Goal: Task Accomplishment & Management: Manage account settings

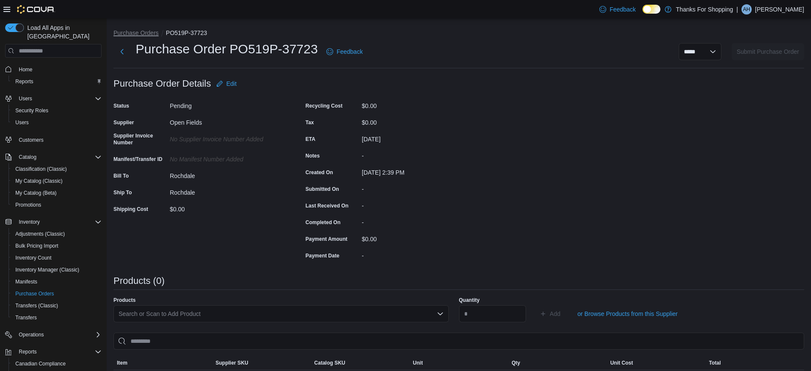
click at [147, 32] on button "Purchase Orders" at bounding box center [135, 32] width 45 height 7
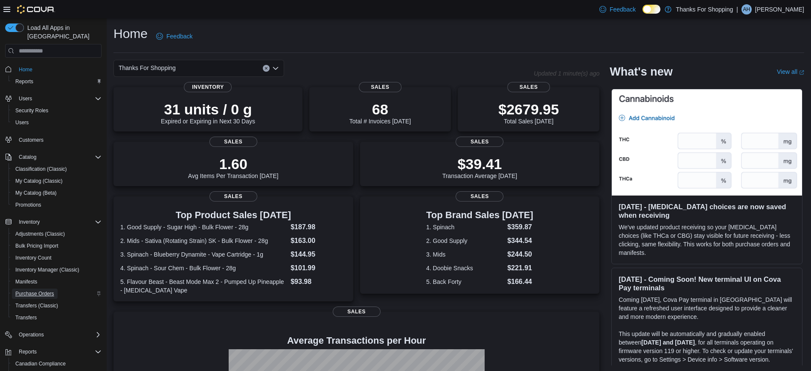
click at [42, 290] on span "Purchase Orders" at bounding box center [34, 293] width 39 height 7
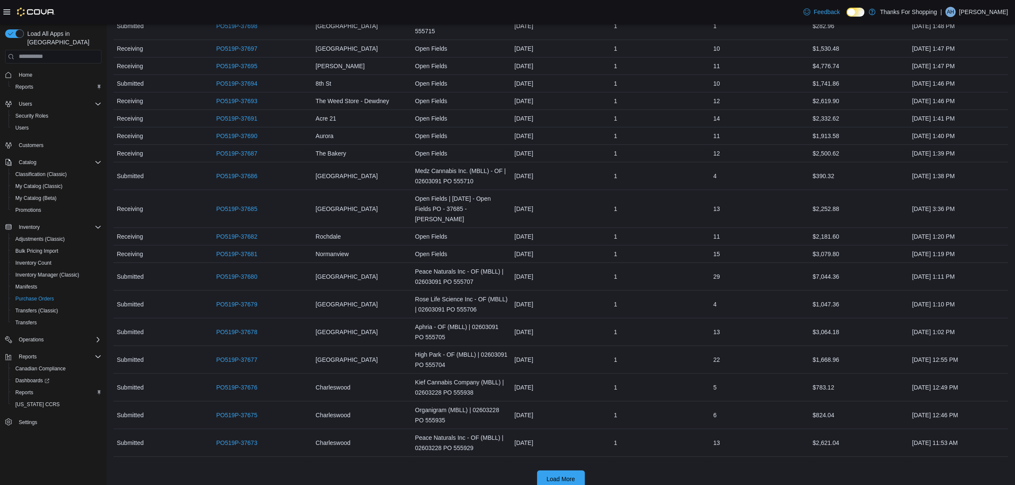
scroll to position [698, 0]
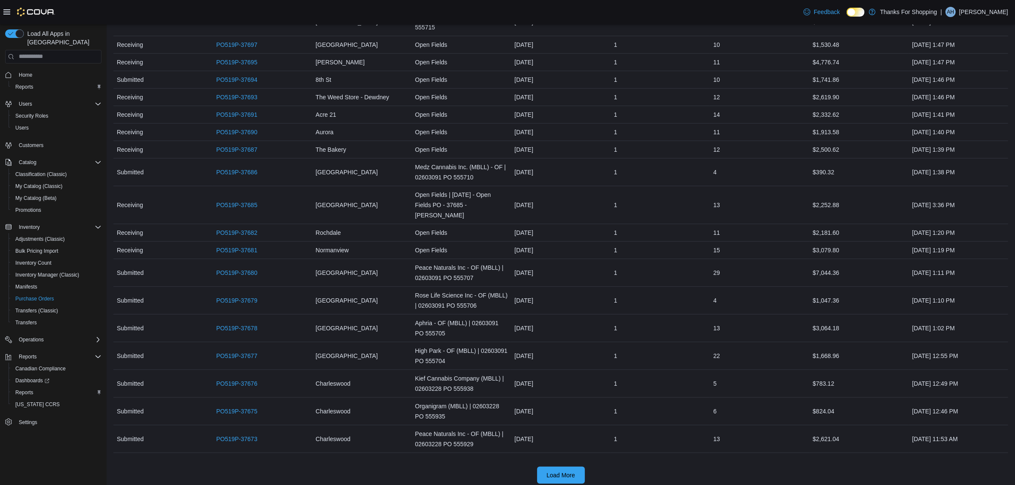
click at [576, 460] on div at bounding box center [560, 460] width 895 height 14
click at [572, 471] on span "Load More" at bounding box center [561, 475] width 29 height 9
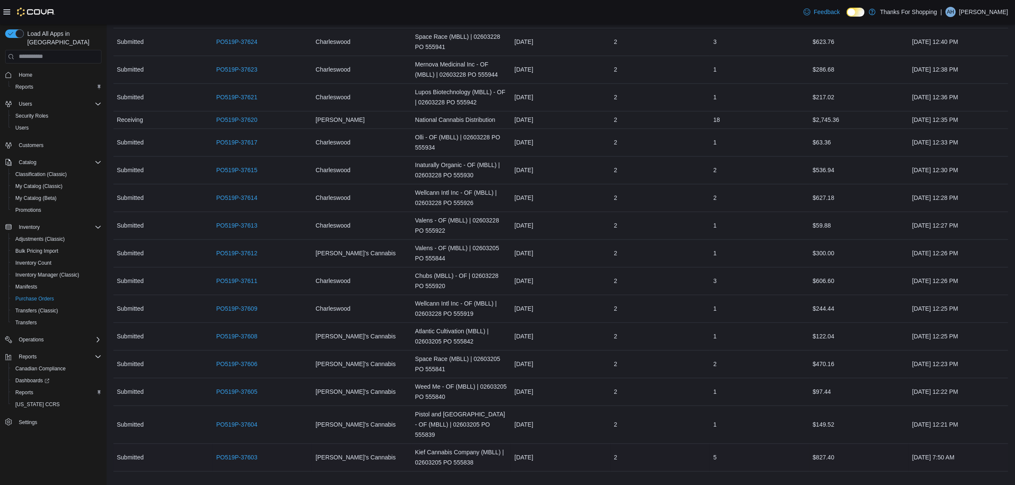
scroll to position [2058, 0]
click at [557, 469] on div at bounding box center [560, 476] width 895 height 14
click at [561, 485] on span "Load More" at bounding box center [561, 490] width 29 height 9
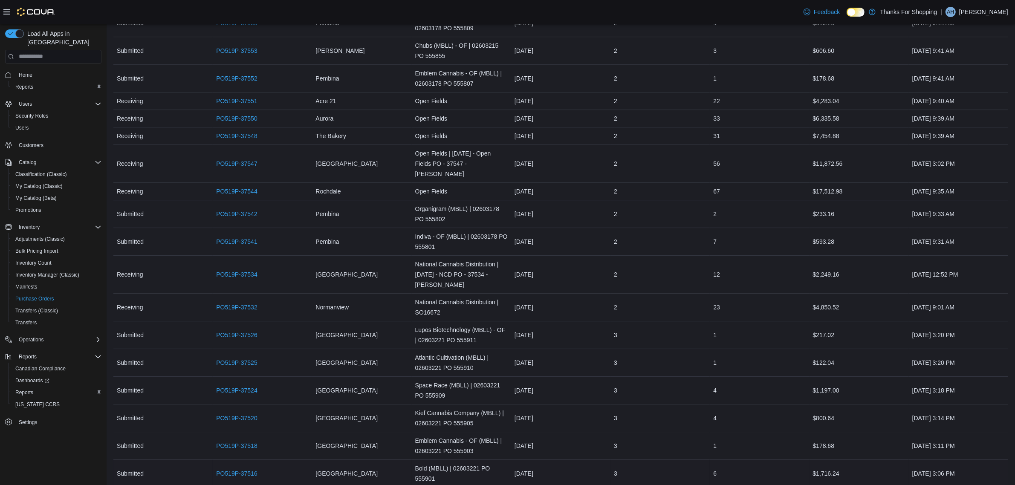
scroll to position [3387, 0]
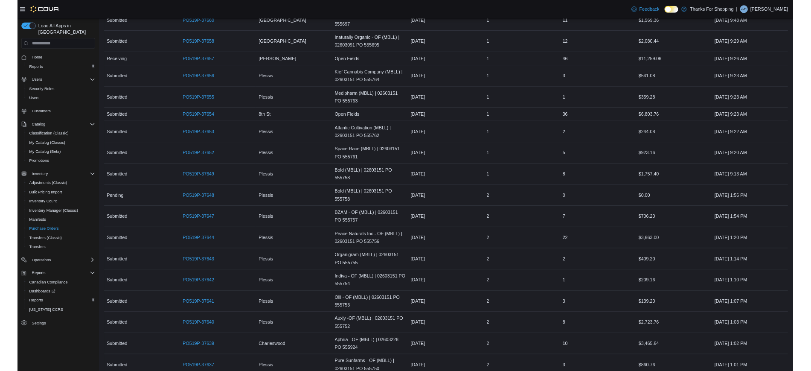
scroll to position [0, 0]
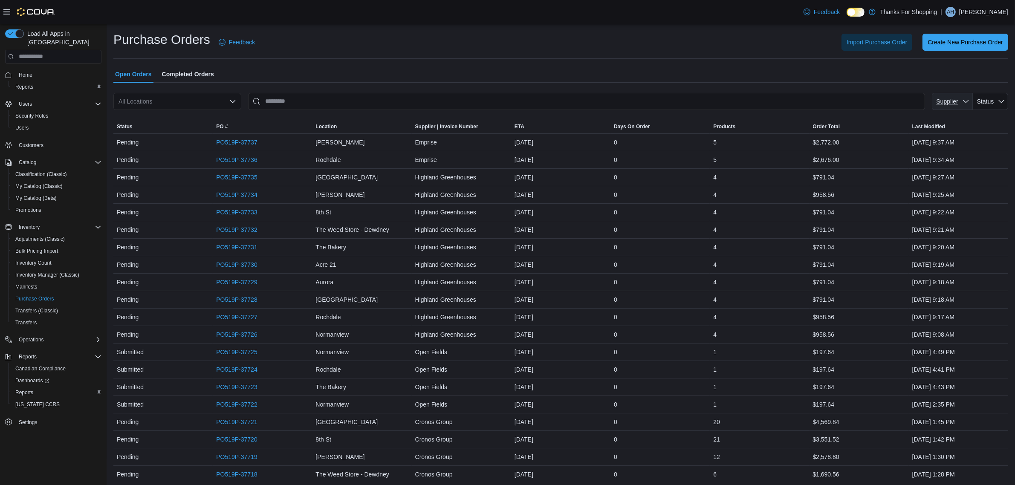
click at [969, 101] on icon "button" at bounding box center [966, 101] width 5 height 3
click at [939, 120] on input "Supplier" at bounding box center [947, 124] width 116 height 14
type input "******"
click at [922, 152] on span "Western Cannabis . To check this option, press Enter." at bounding box center [953, 155] width 101 height 10
type input "**********"
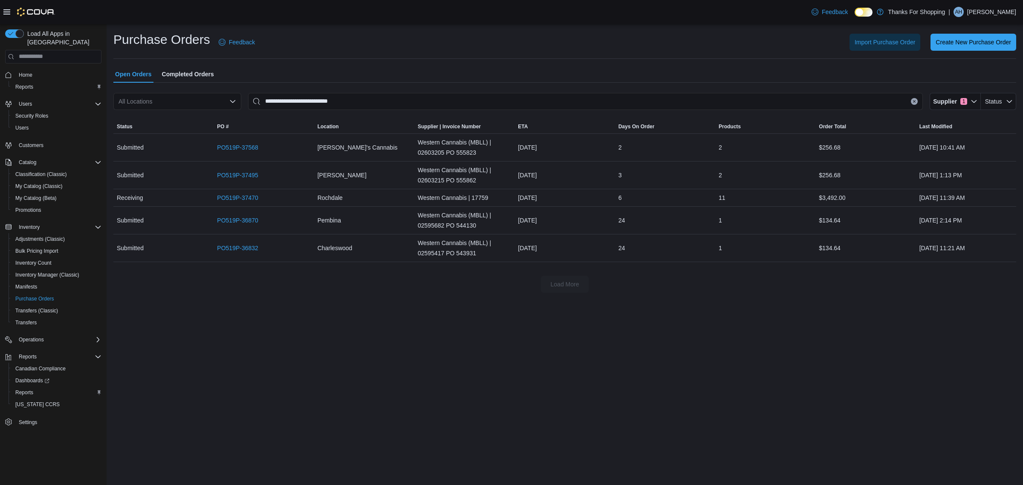
click at [915, 101] on icon "Clear input" at bounding box center [915, 101] width 2 height 2
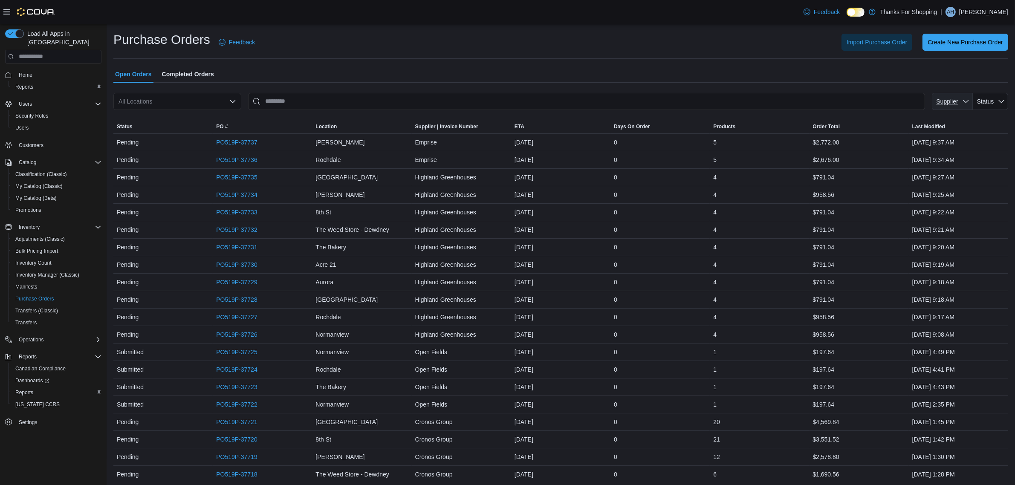
click at [958, 101] on span "Supplier" at bounding box center [948, 101] width 22 height 7
click at [920, 126] on input "Supplier" at bounding box center [947, 124] width 116 height 14
type input "******"
type input "**********"
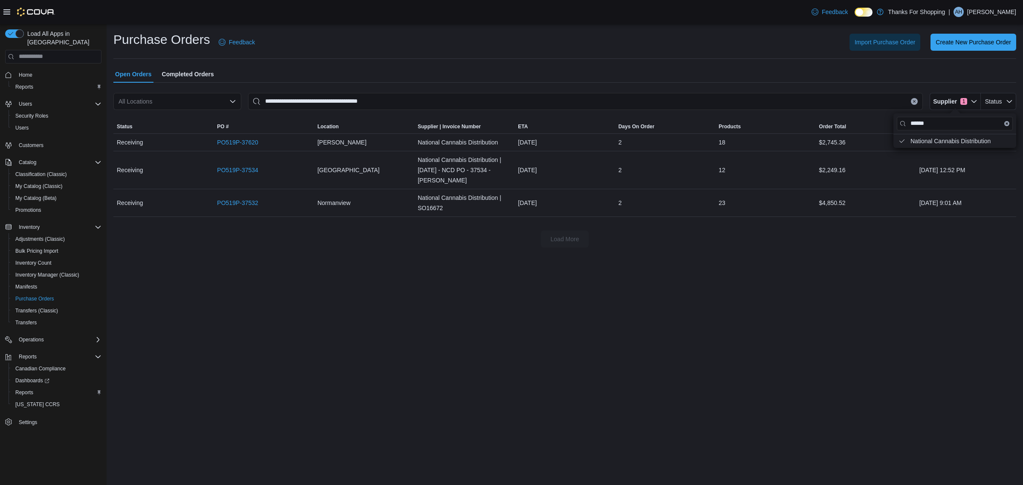
click at [913, 98] on button "Clear input" at bounding box center [914, 101] width 7 height 7
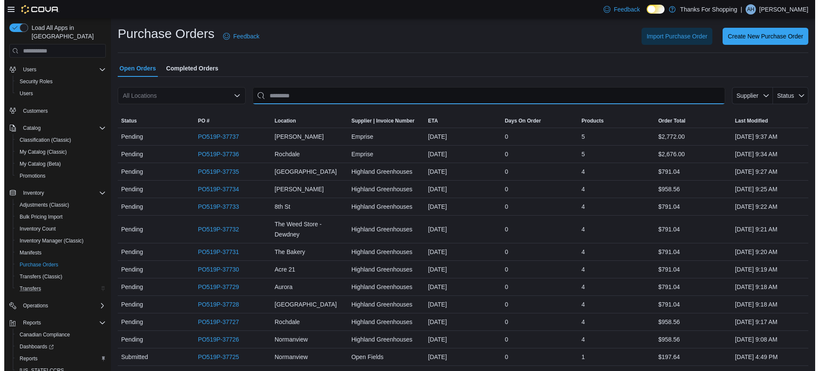
scroll to position [56, 0]
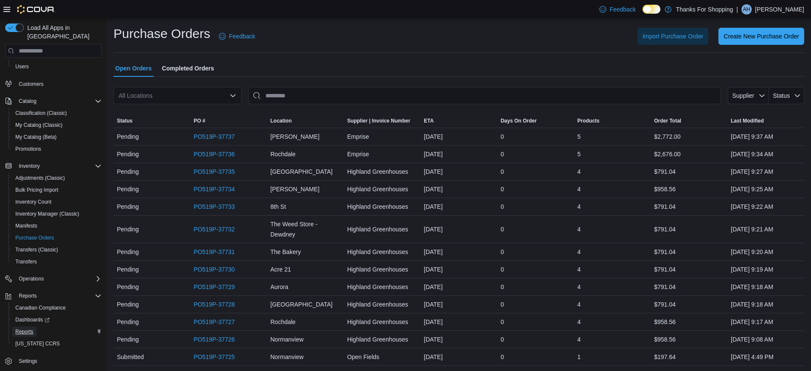
click at [32, 328] on span "Reports" at bounding box center [24, 331] width 18 height 7
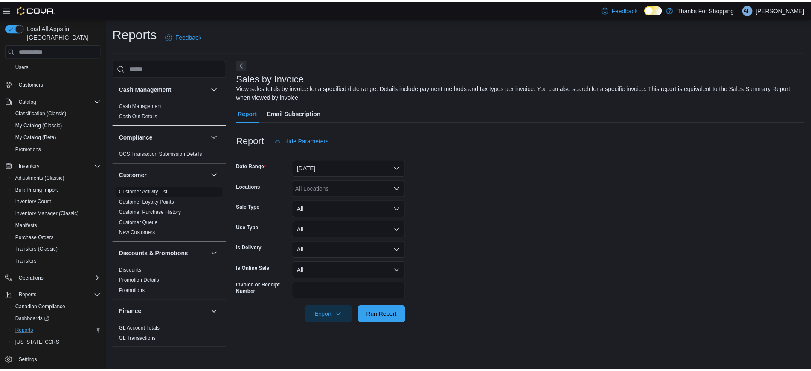
scroll to position [160, 0]
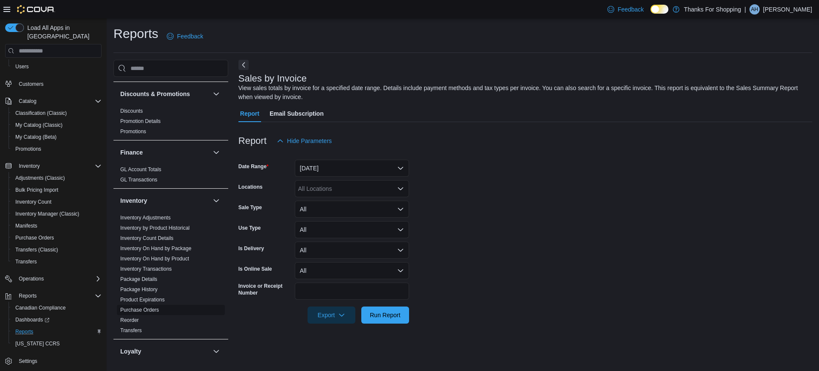
click at [149, 308] on link "Purchase Orders" at bounding box center [139, 310] width 39 height 6
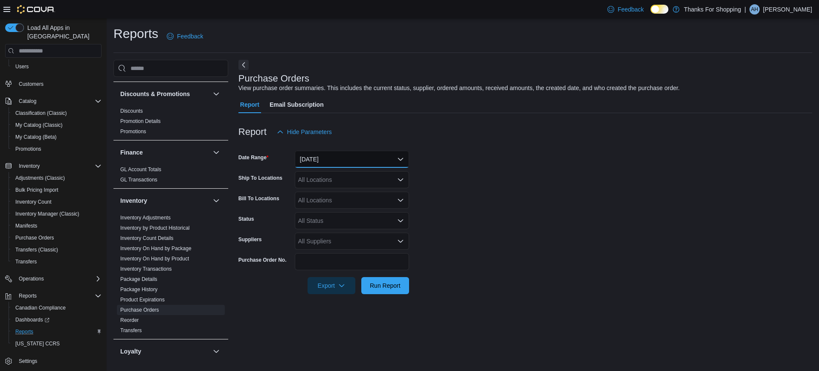
click at [347, 159] on button "Yesterday" at bounding box center [352, 159] width 114 height 17
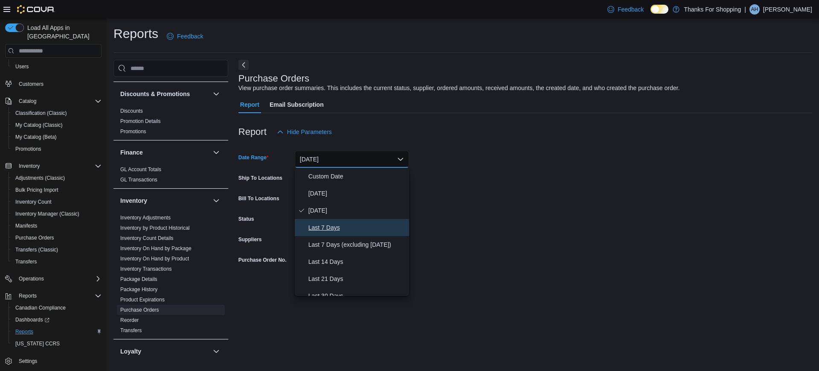
click at [334, 230] on span "Last 7 Days" at bounding box center [356, 227] width 97 height 10
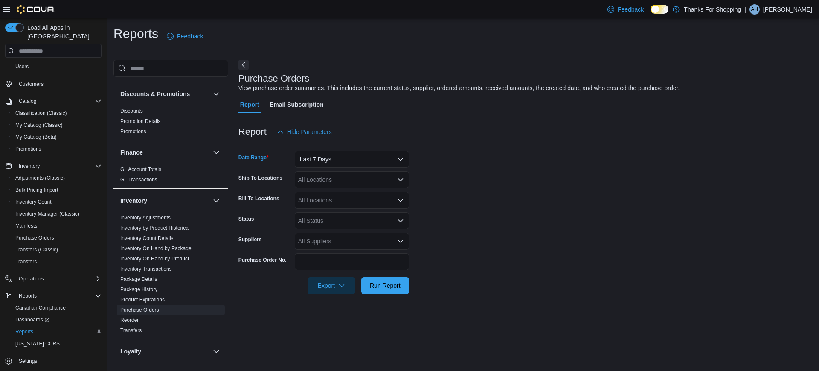
click at [330, 241] on div "All Suppliers" at bounding box center [352, 240] width 114 height 17
type input "****"
click at [332, 255] on span "Open Fields" at bounding box center [352, 255] width 104 height 9
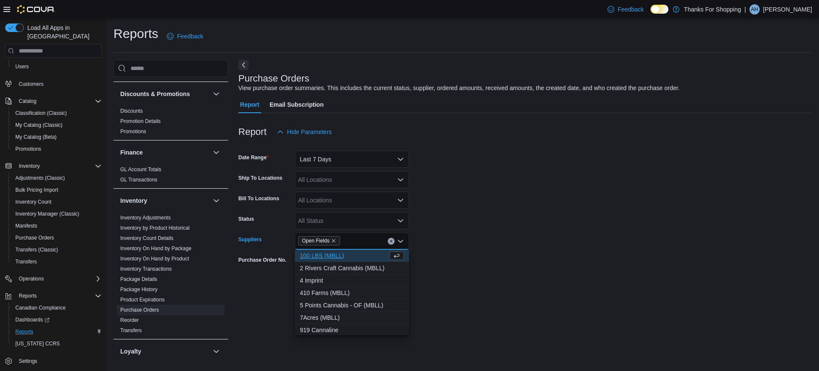
click at [333, 182] on div "All Locations" at bounding box center [352, 179] width 114 height 17
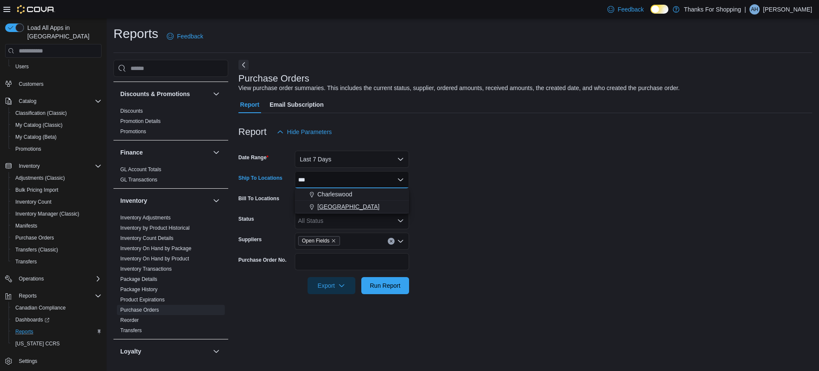
type input "***"
click at [332, 208] on span "[GEOGRAPHIC_DATA]" at bounding box center [348, 206] width 62 height 9
click at [399, 284] on span "Run Report" at bounding box center [385, 285] width 31 height 9
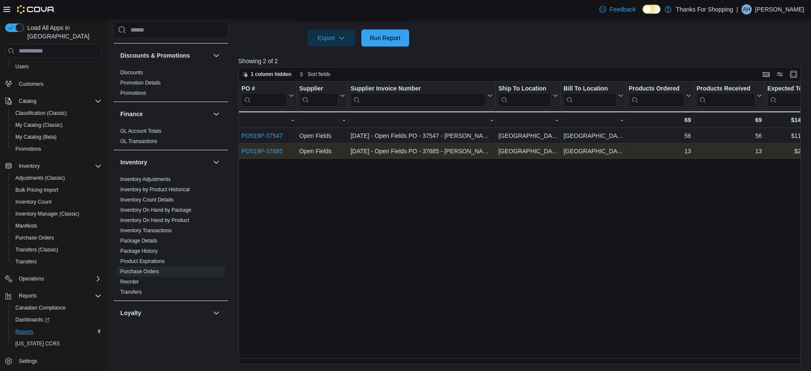
click at [284, 152] on div "PO519P-37685" at bounding box center [267, 151] width 52 height 10
click at [278, 152] on link "PO519P-37685" at bounding box center [261, 151] width 41 height 7
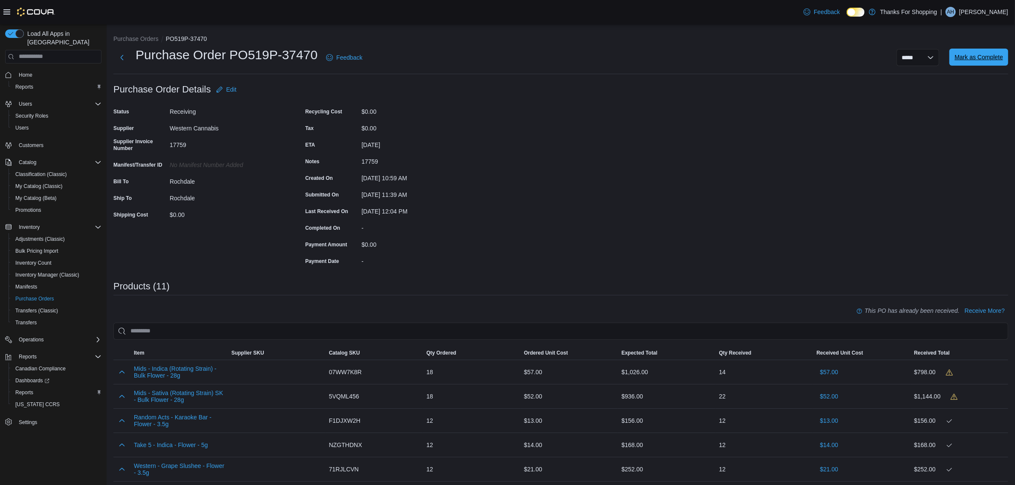
click at [993, 58] on span "Mark as Complete" at bounding box center [979, 57] width 49 height 9
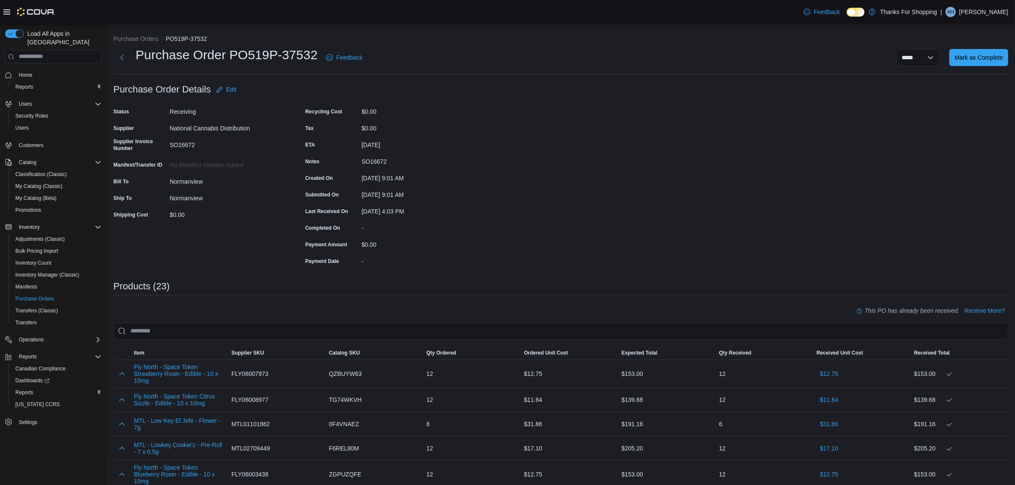
click at [997, 66] on div "**********" at bounding box center [560, 57] width 895 height 22
click at [1001, 57] on span "Mark as Complete" at bounding box center [979, 57] width 49 height 9
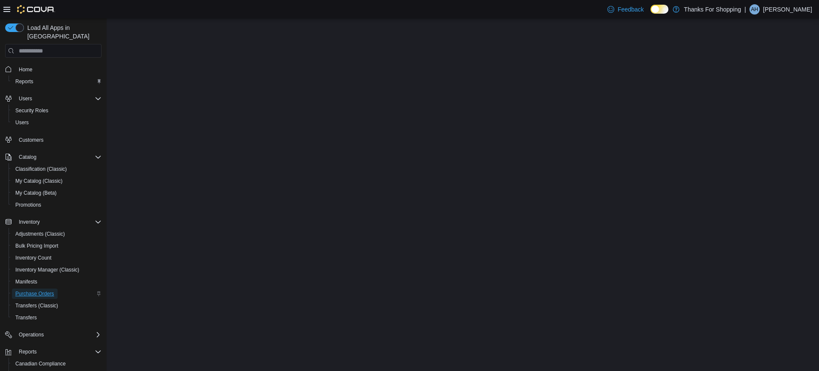
click at [44, 290] on span "Purchase Orders" at bounding box center [34, 293] width 39 height 7
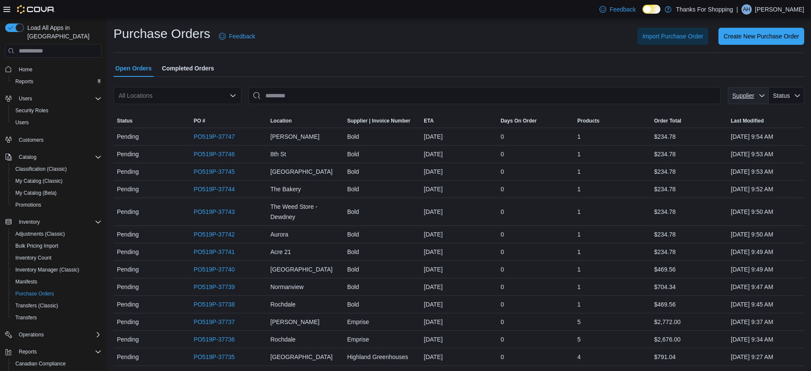
click at [741, 95] on span "Supplier" at bounding box center [743, 95] width 22 height 7
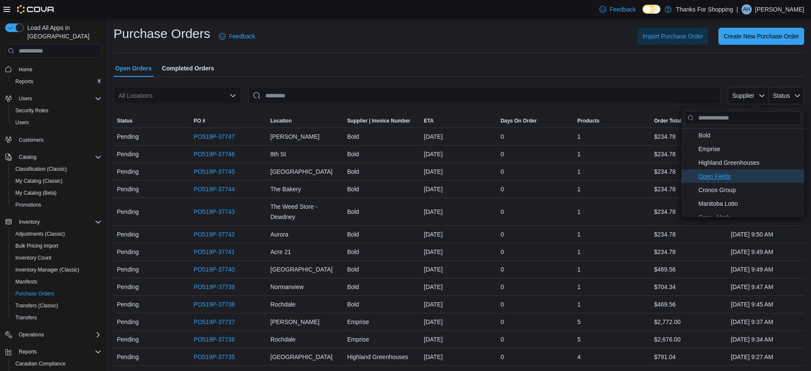
click at [724, 178] on span "Open Fields . To check this option, press Enter." at bounding box center [748, 176] width 101 height 10
type input "**********"
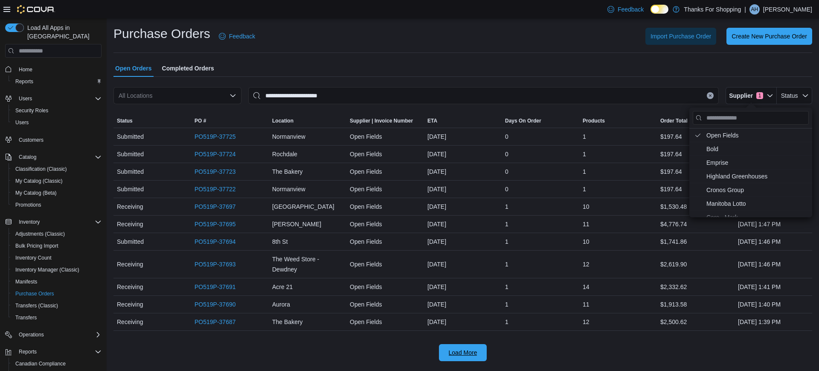
click at [468, 354] on span "Load More" at bounding box center [463, 352] width 29 height 9
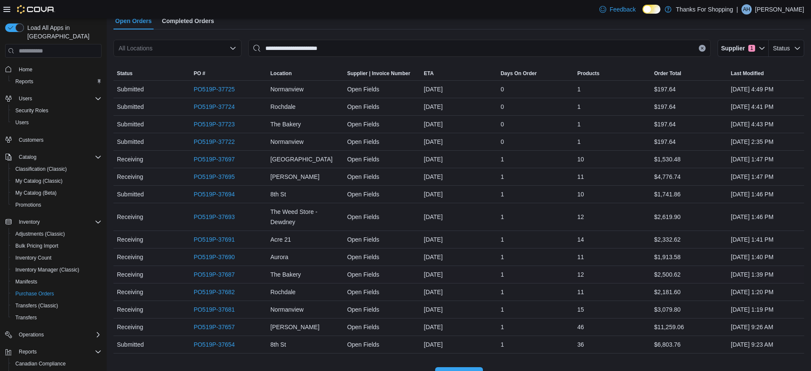
scroll to position [67, 0]
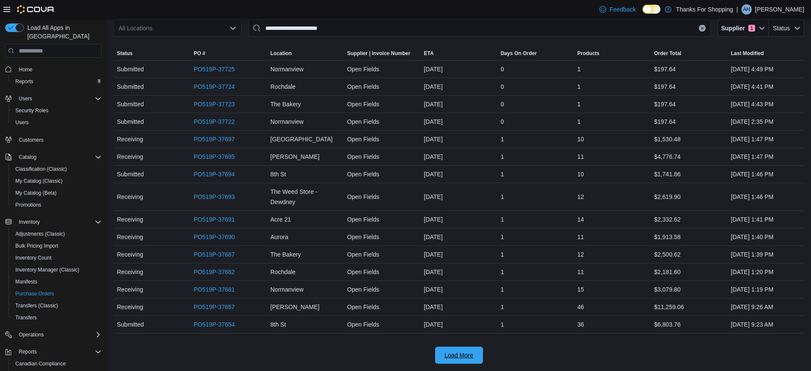
click at [460, 353] on span "Load More" at bounding box center [458, 354] width 29 height 9
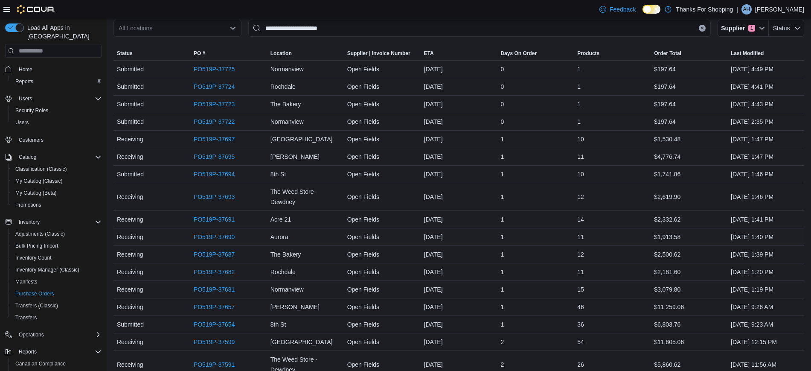
scroll to position [220, 0]
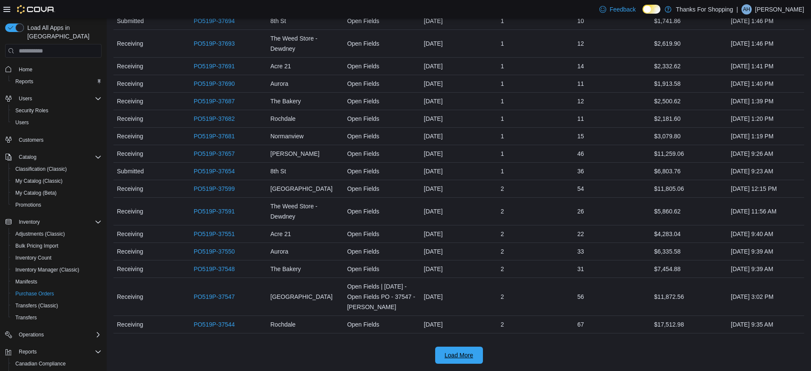
click at [478, 354] on span "Load More" at bounding box center [459, 354] width 38 height 17
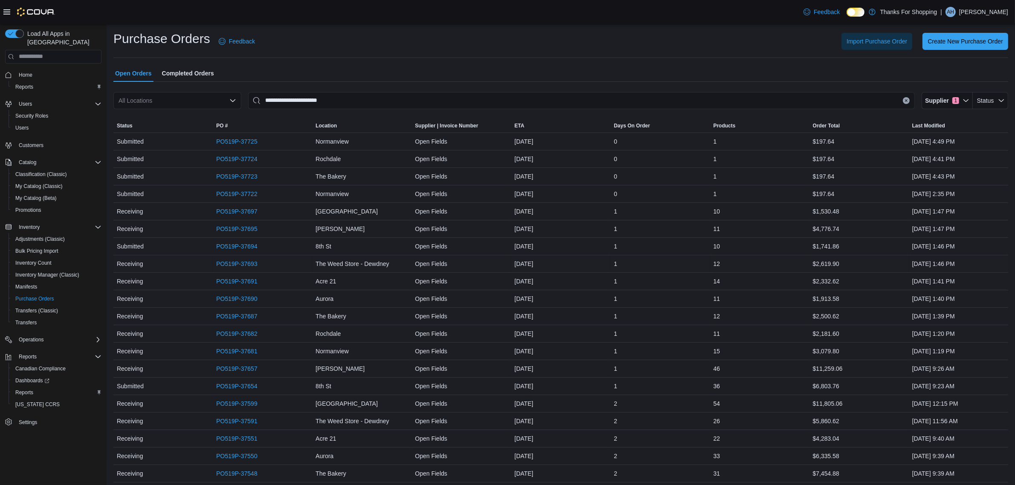
scroll to position [0, 0]
click at [818, 103] on button "Clear input" at bounding box center [906, 101] width 7 height 7
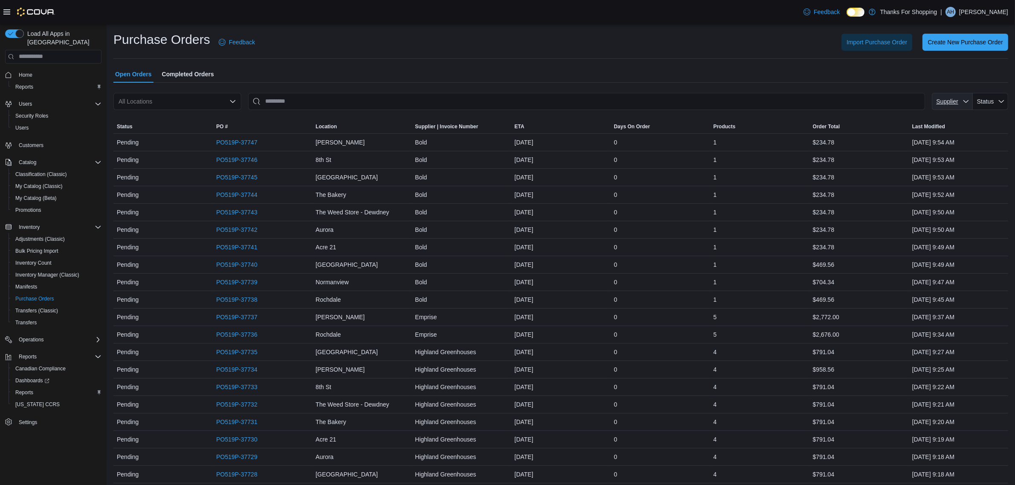
click at [818, 107] on span "Supplier" at bounding box center [952, 101] width 34 height 17
click at [818, 182] on span "Open Fields . To check this option, press Enter." at bounding box center [953, 182] width 101 height 10
type input "**********"
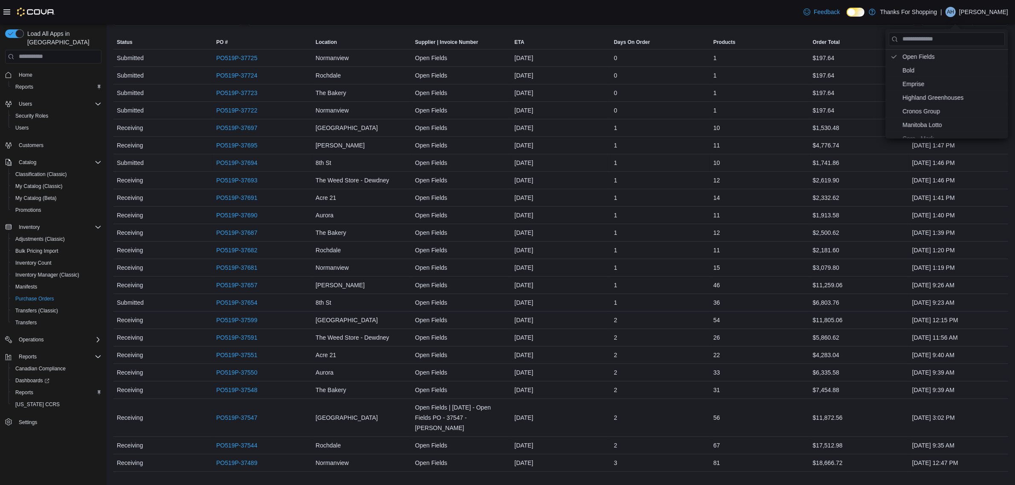
scroll to position [101, 0]
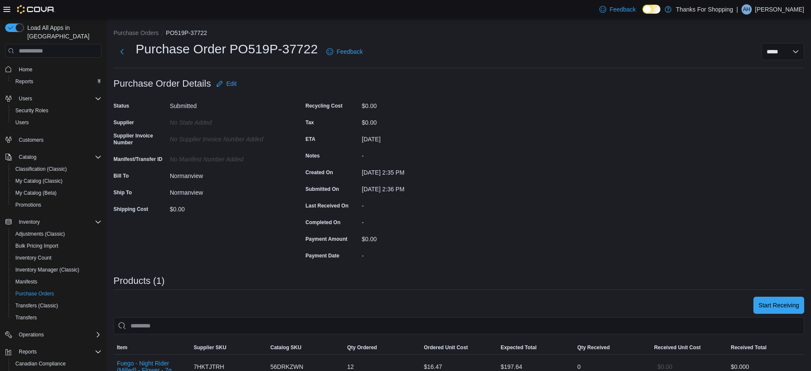
click at [782, 61] on div "**********" at bounding box center [458, 52] width 690 height 22
click at [786, 51] on select "**********" at bounding box center [782, 51] width 43 height 17
select select "**********"
select select
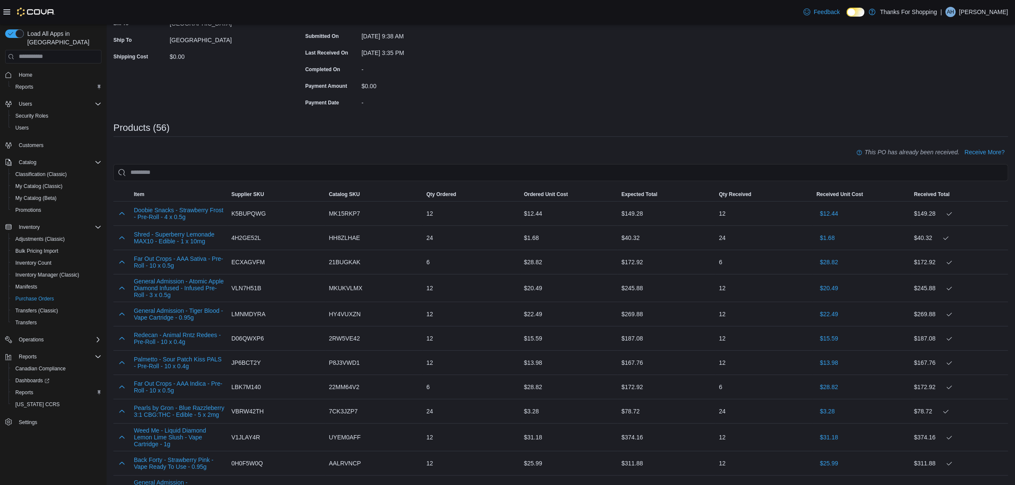
scroll to position [101, 0]
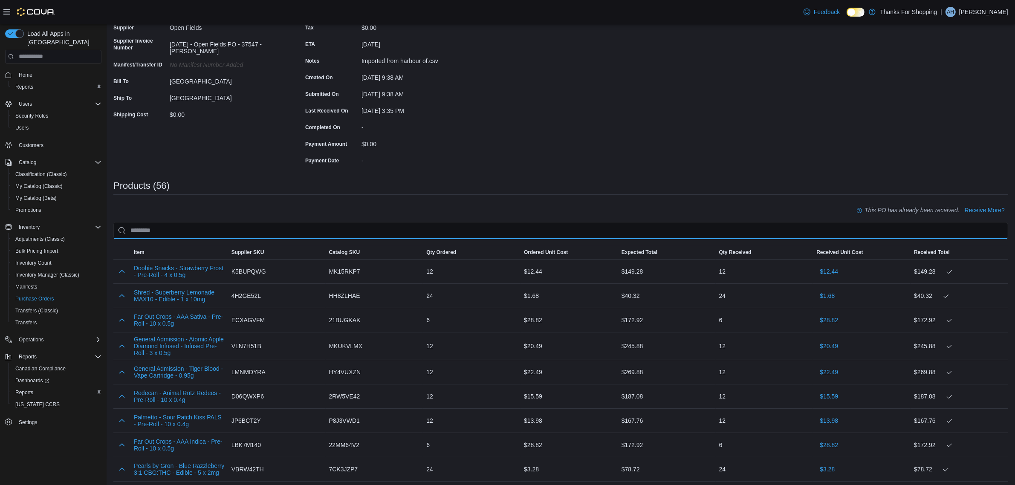
click at [205, 233] on input "search" at bounding box center [560, 230] width 895 height 17
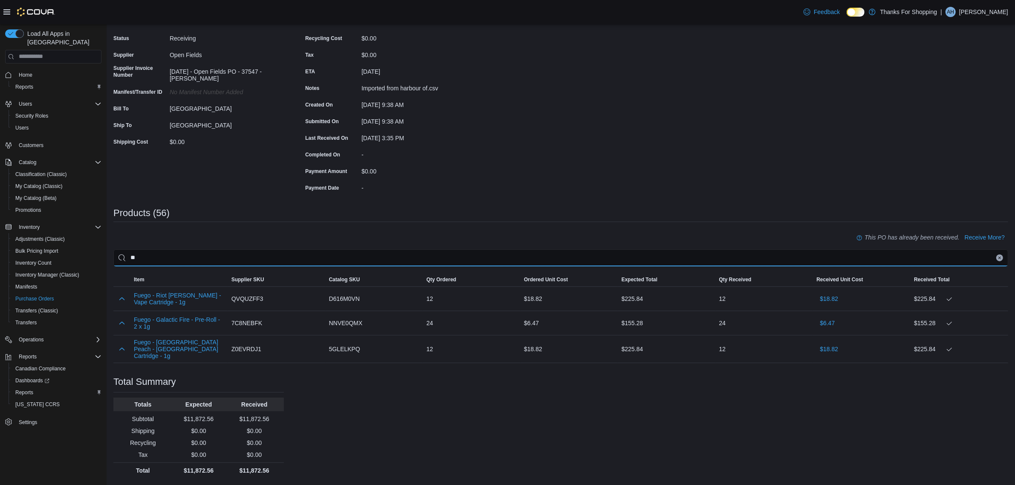
type input "*"
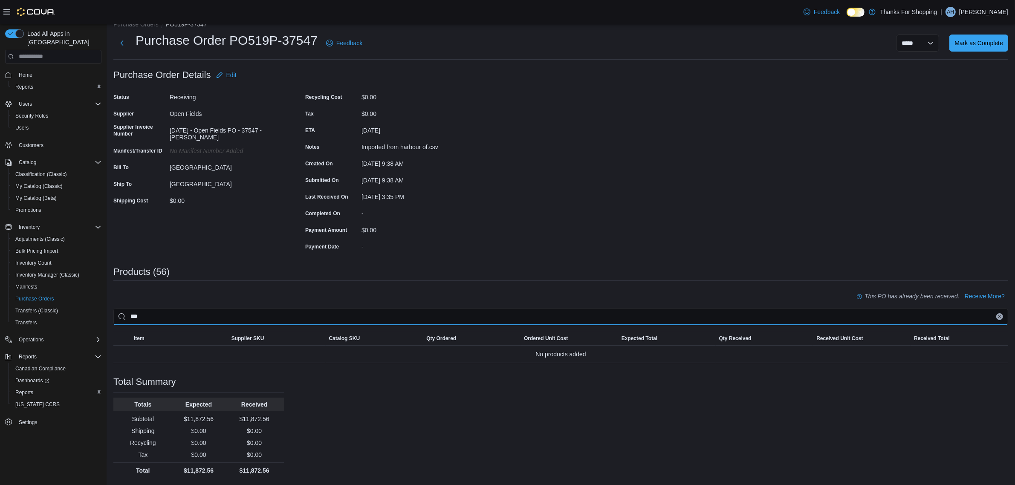
scroll to position [14, 0]
type input "*"
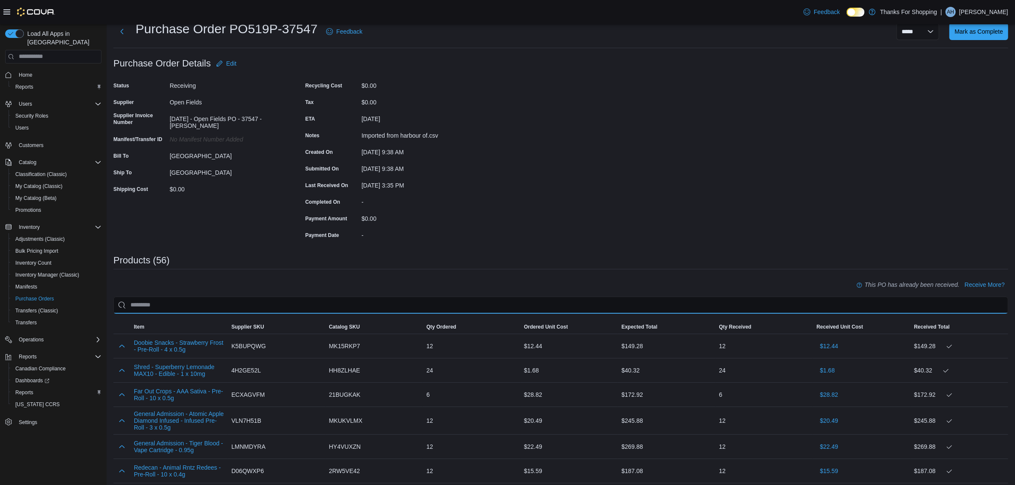
scroll to position [0, 0]
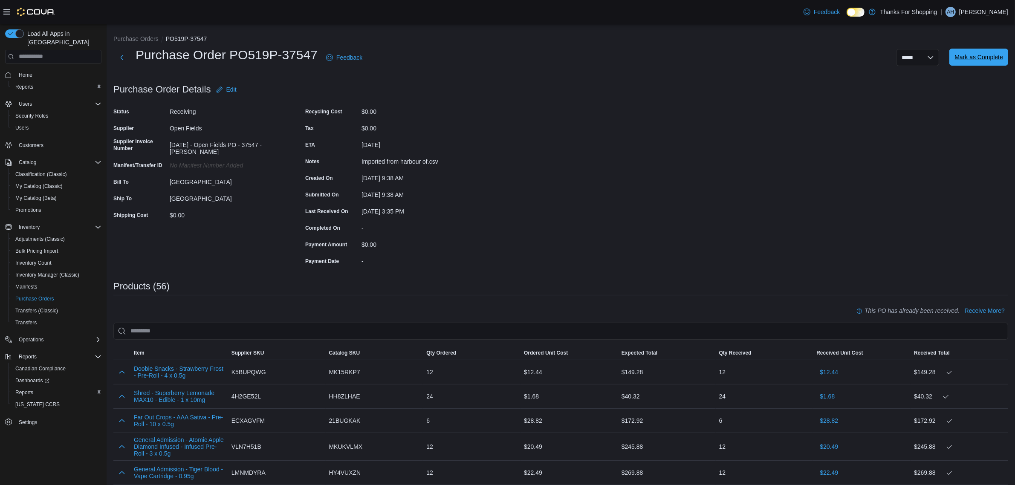
click at [818, 53] on span "Mark as Complete" at bounding box center [979, 57] width 49 height 9
click at [818, 55] on span "Mark as Complete" at bounding box center [979, 57] width 49 height 9
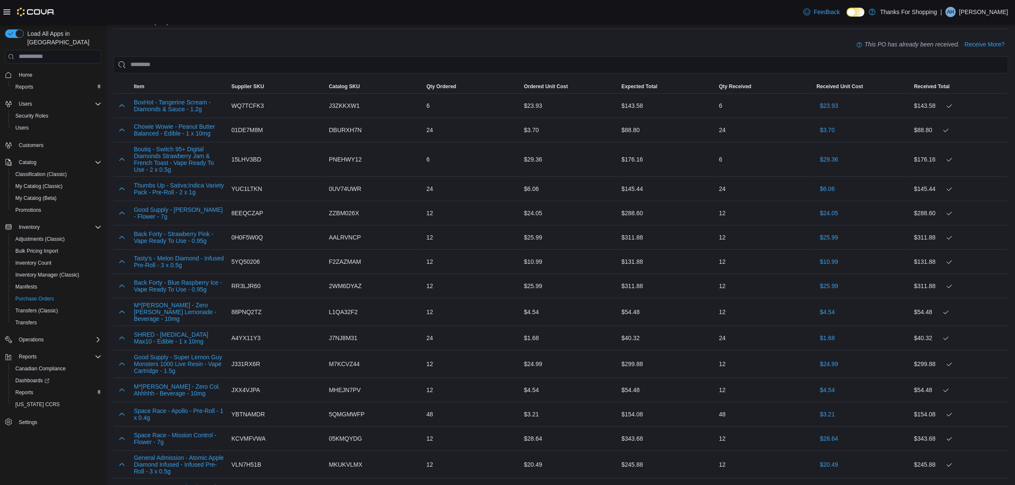
scroll to position [53, 0]
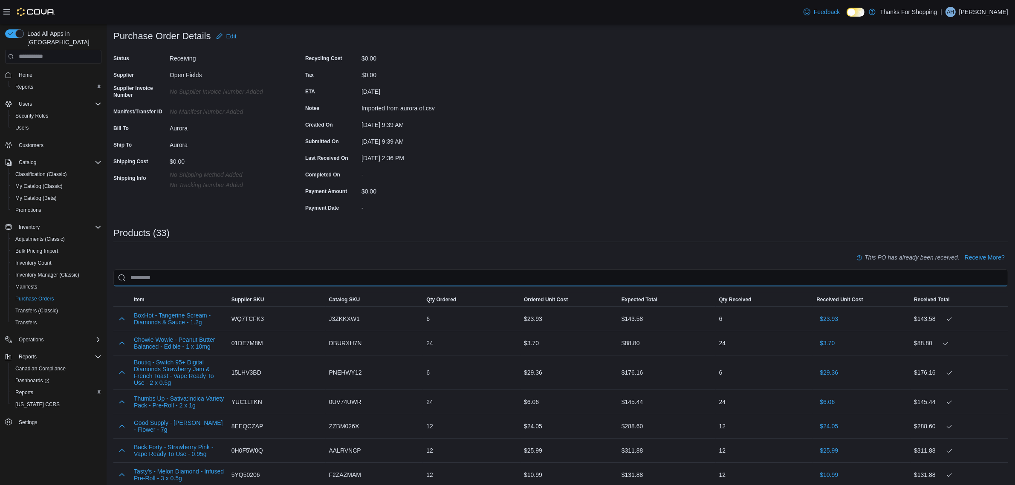
click at [151, 276] on input "search" at bounding box center [560, 277] width 895 height 17
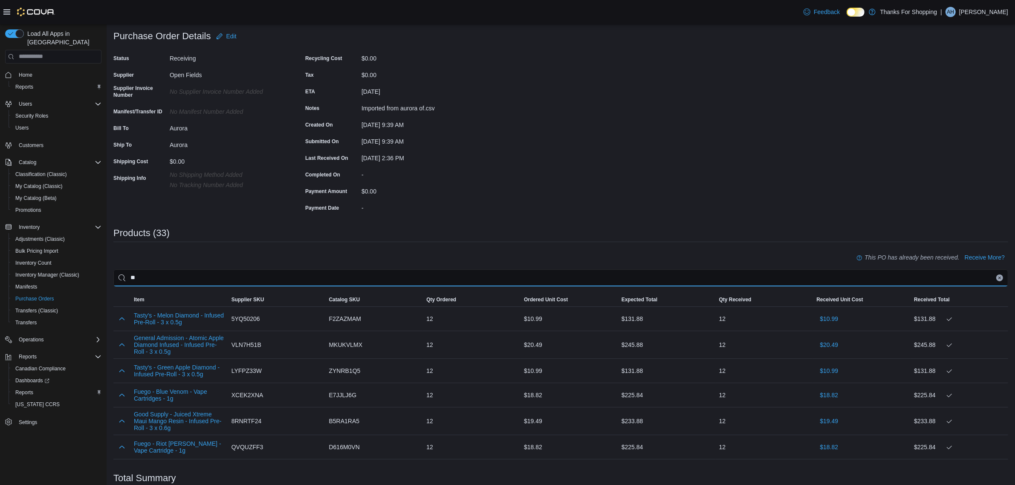
type input "*"
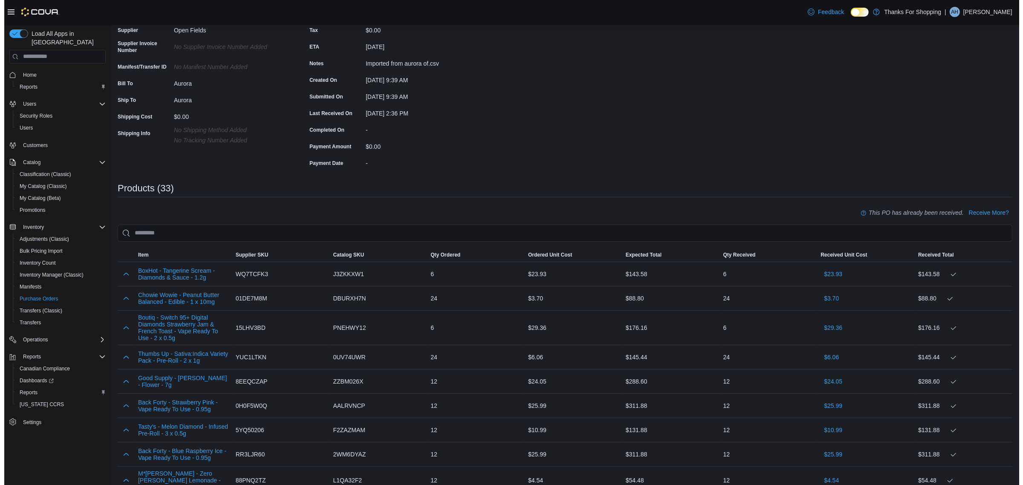
scroll to position [0, 0]
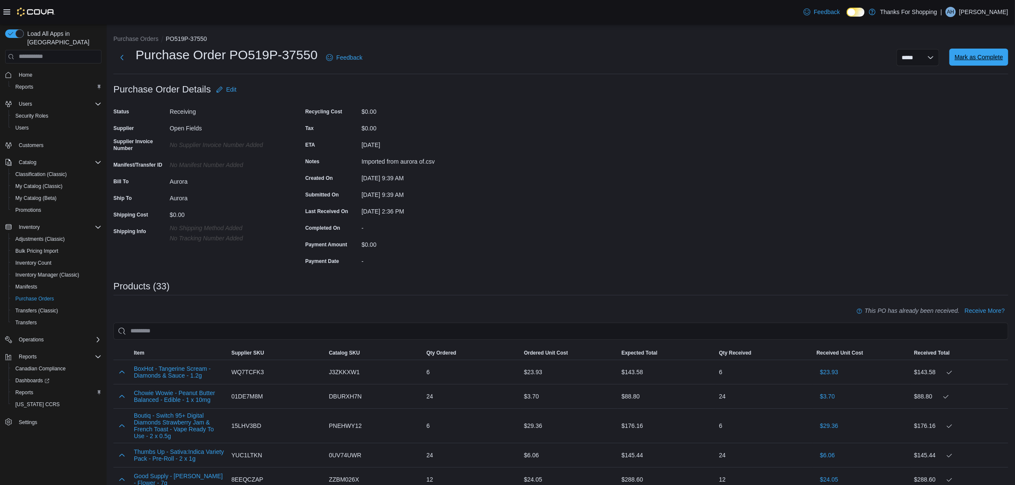
click at [977, 58] on span "Mark as Complete" at bounding box center [979, 57] width 49 height 9
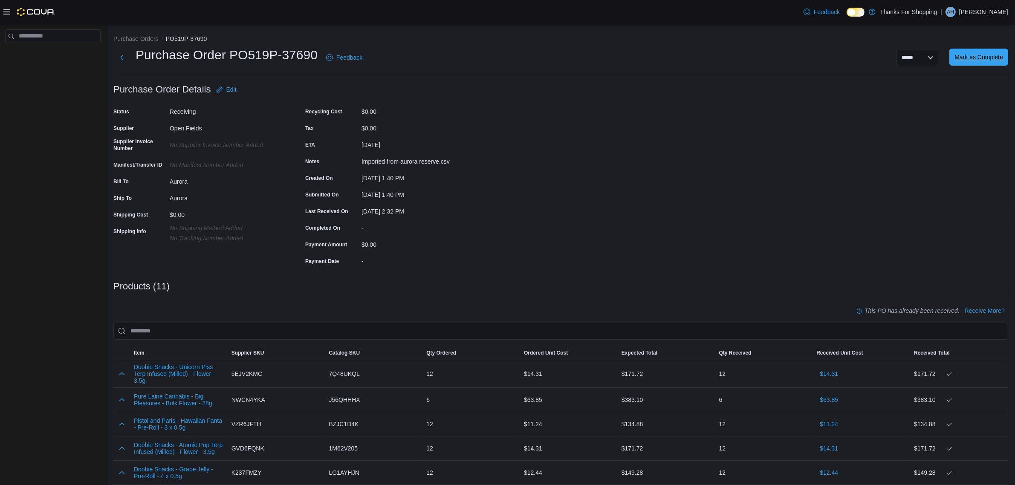
drag, startPoint x: 969, startPoint y: 58, endPoint x: 957, endPoint y: 64, distance: 13.7
click at [969, 58] on span "Mark as Complete" at bounding box center [979, 57] width 49 height 9
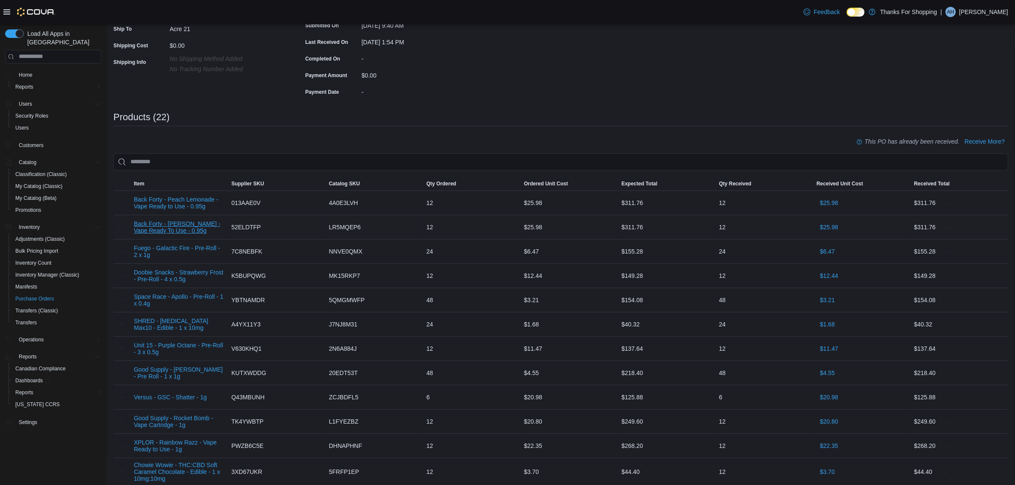
scroll to position [169, 0]
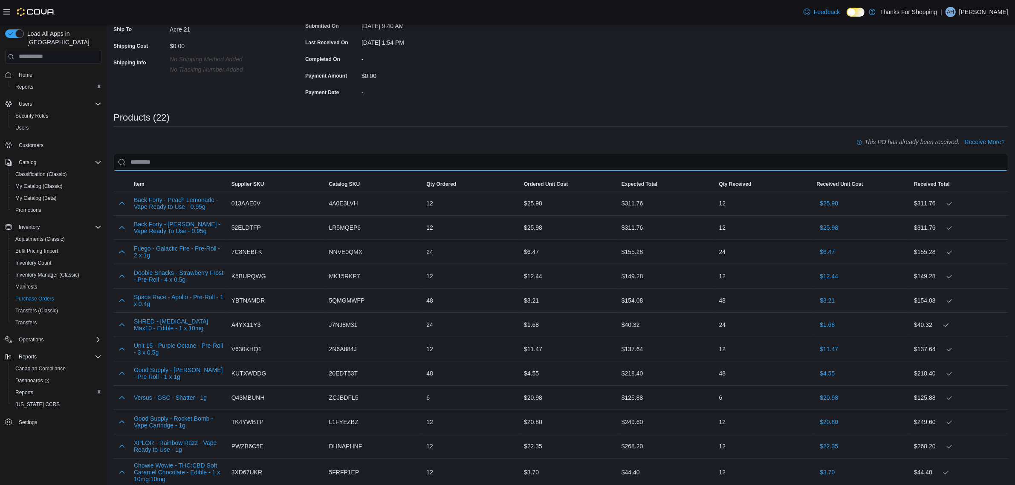
click at [178, 163] on input "search" at bounding box center [560, 162] width 895 height 17
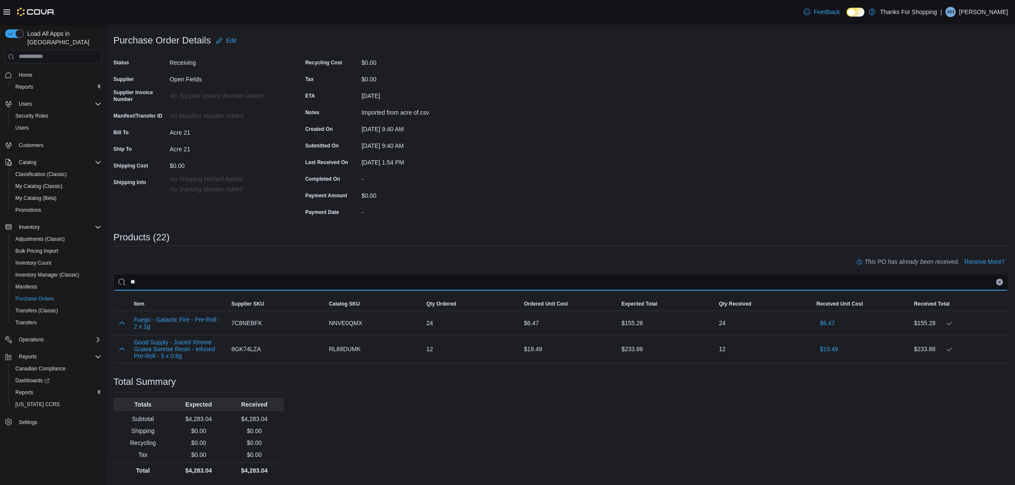
scroll to position [20, 0]
type input "*"
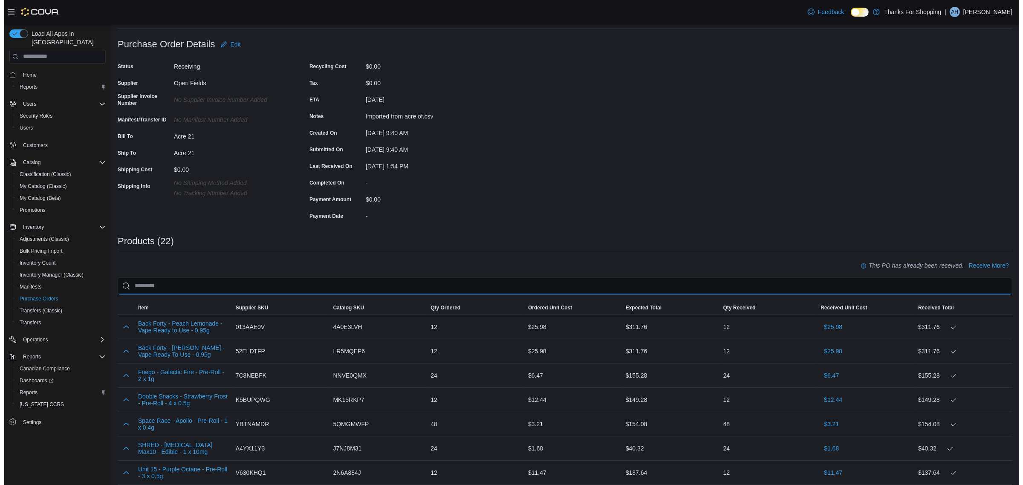
scroll to position [0, 0]
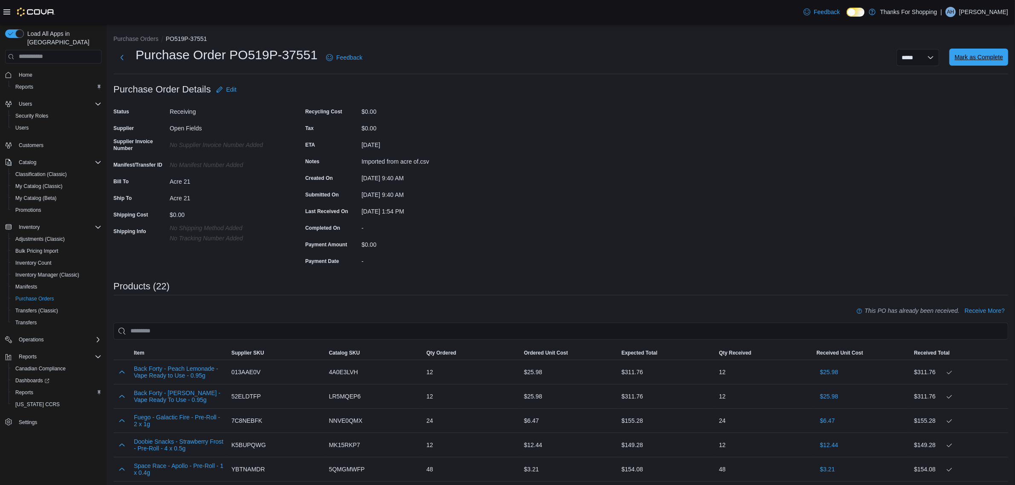
click at [986, 62] on span "Mark as Complete" at bounding box center [979, 57] width 49 height 17
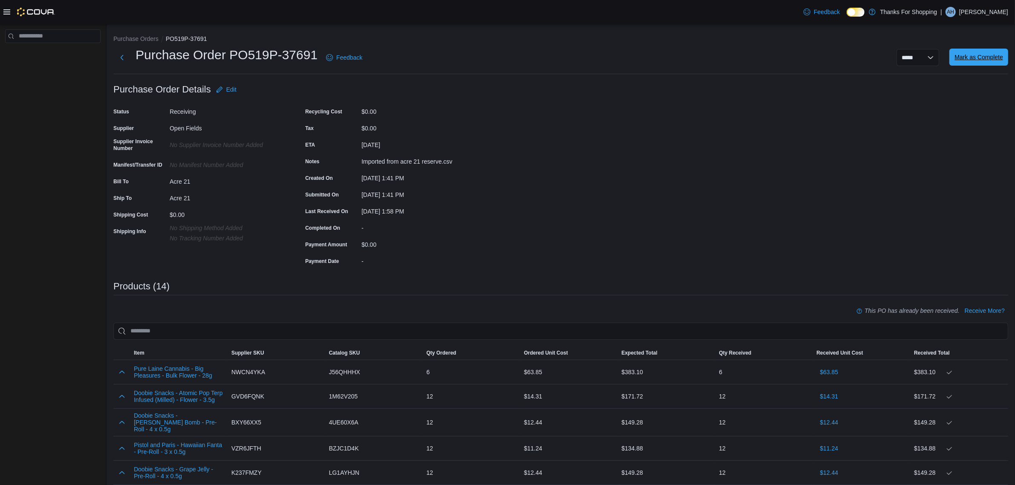
click at [983, 49] on span "Mark as Complete" at bounding box center [979, 57] width 49 height 17
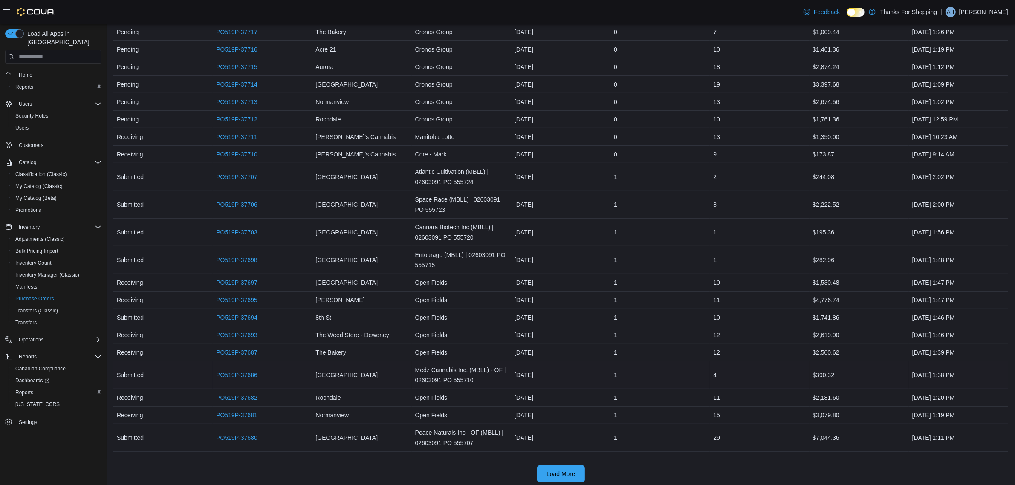
scroll to position [626, 0]
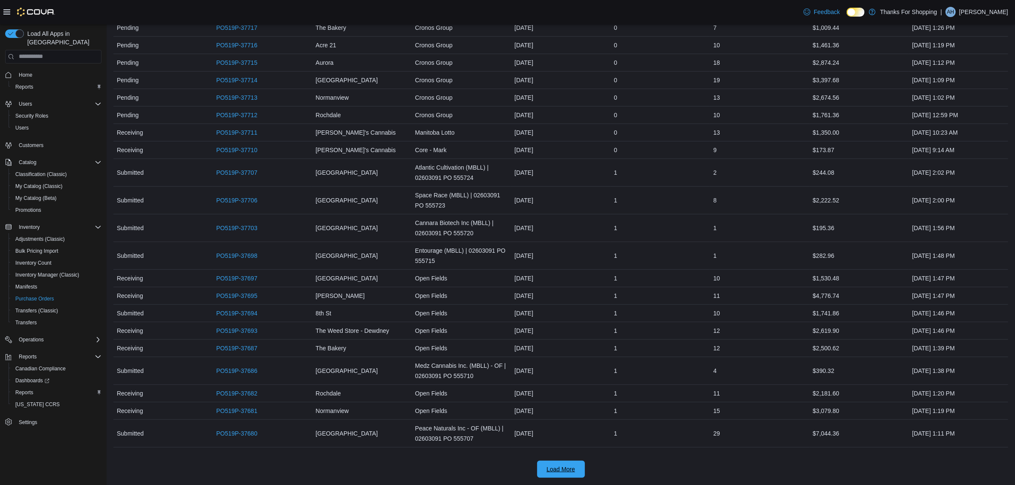
click at [564, 470] on span "Load More" at bounding box center [561, 469] width 29 height 9
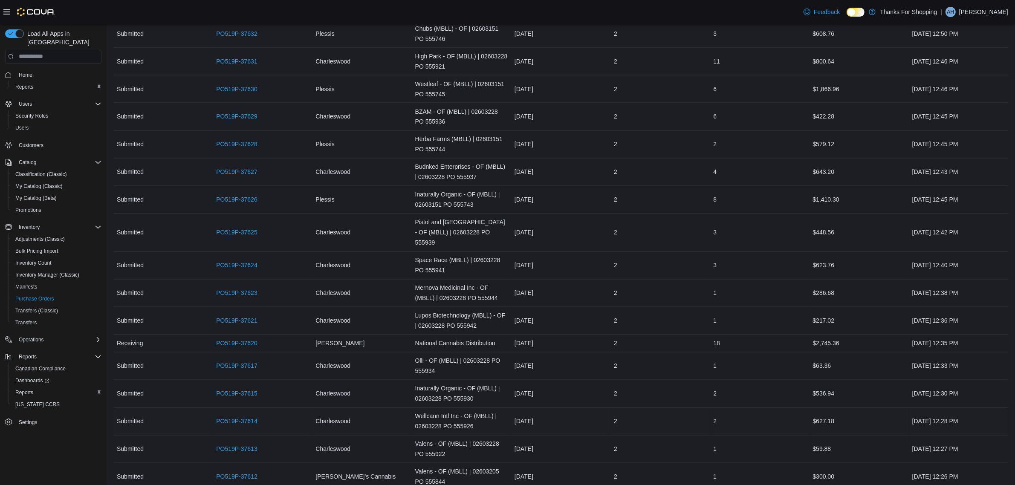
scroll to position [1986, 0]
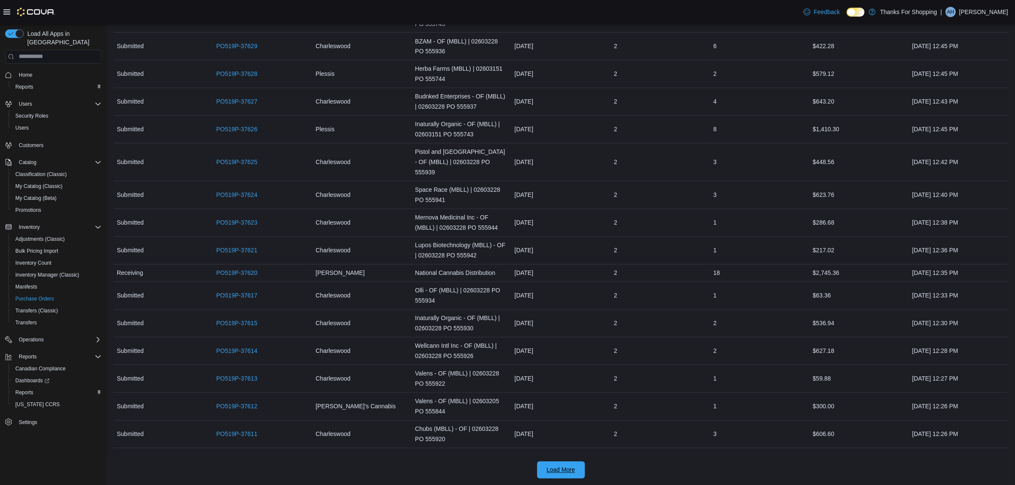
click at [556, 469] on span "Load More" at bounding box center [561, 470] width 29 height 9
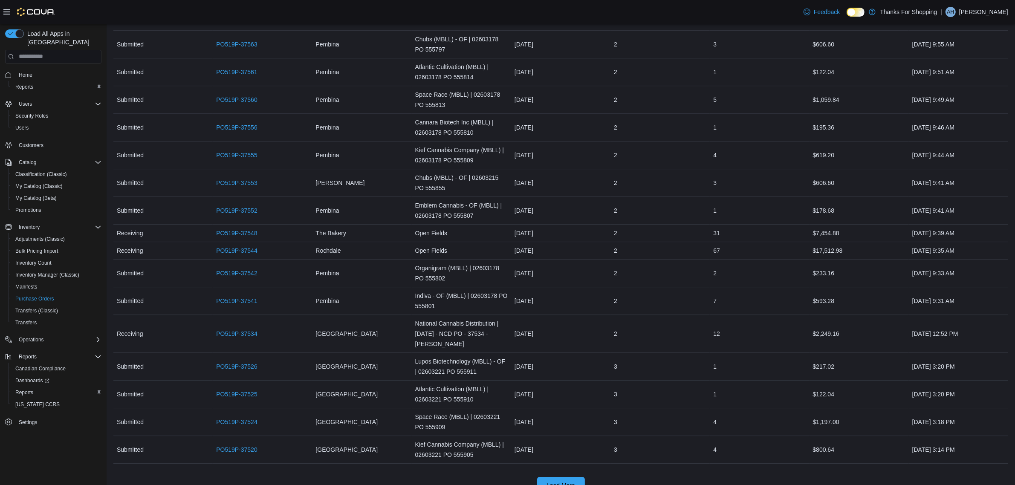
scroll to position [3335, 0]
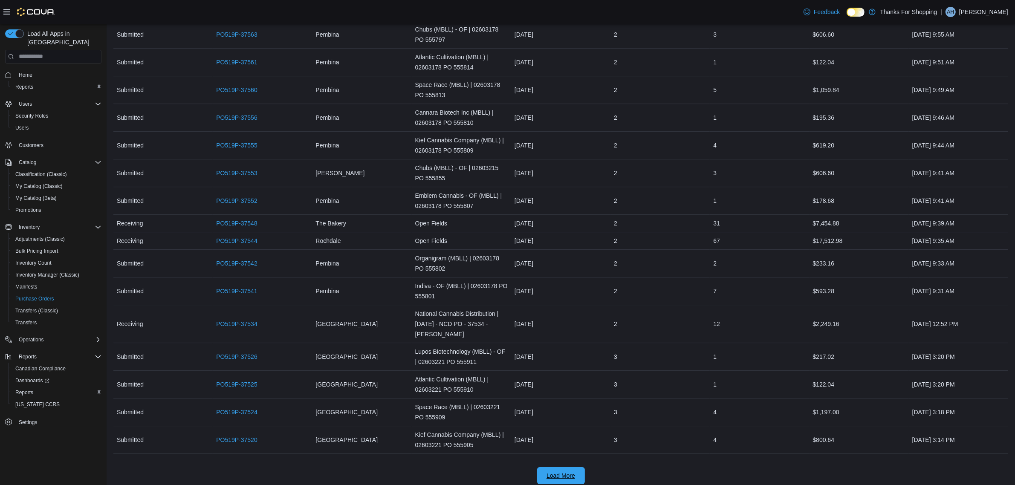
click at [572, 474] on span "Load More" at bounding box center [561, 476] width 29 height 9
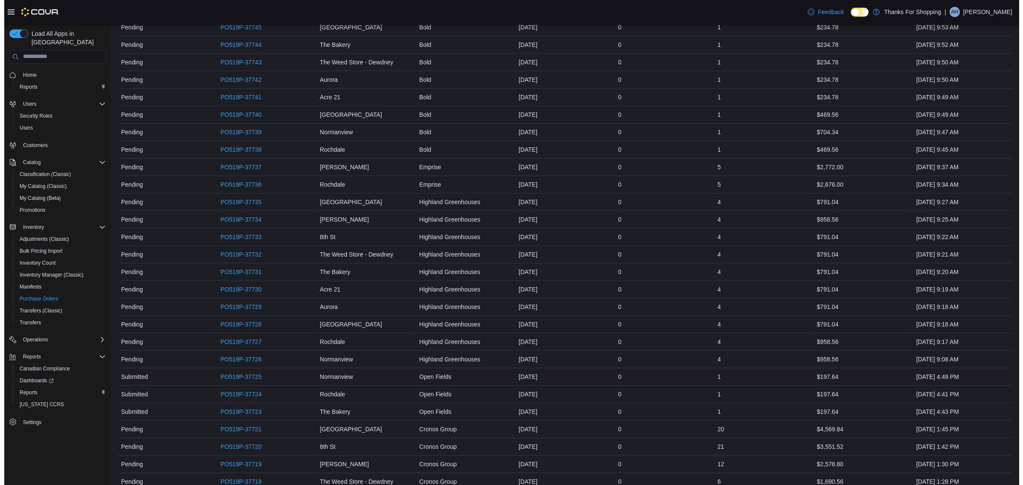
scroll to position [0, 0]
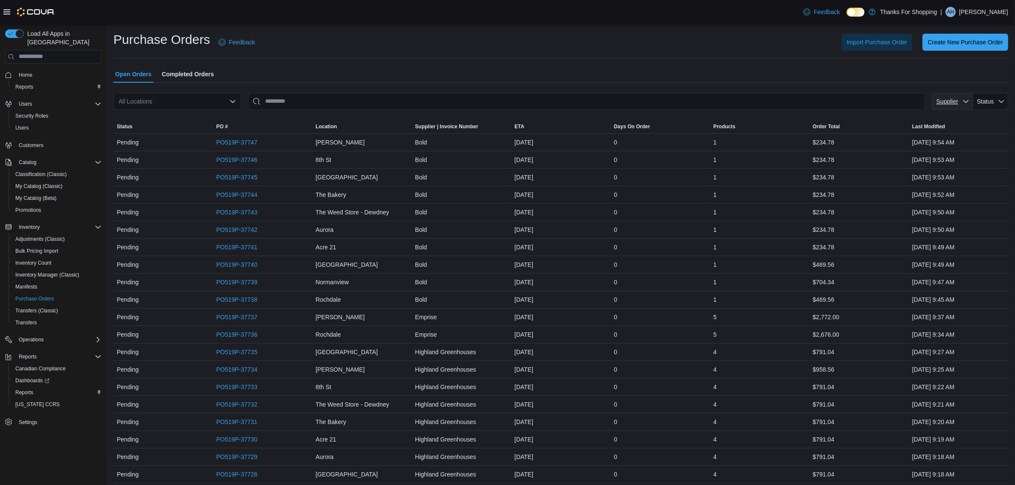
click at [959, 105] on span "Supplier" at bounding box center [947, 101] width 24 height 9
click at [947, 182] on span "Open Fields . To check this option, press Enter." at bounding box center [953, 182] width 101 height 10
type input "**********"
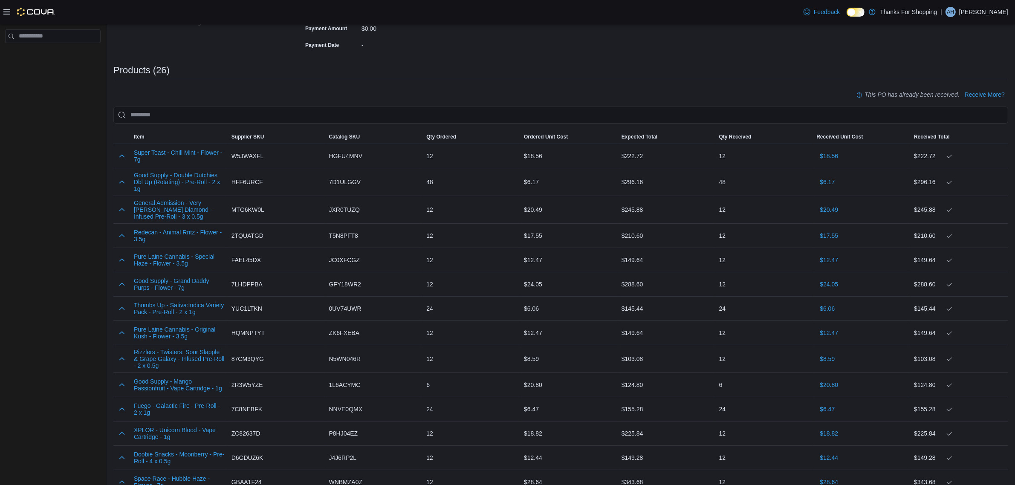
scroll to position [215, 0]
click at [264, 122] on input "search" at bounding box center [560, 115] width 895 height 17
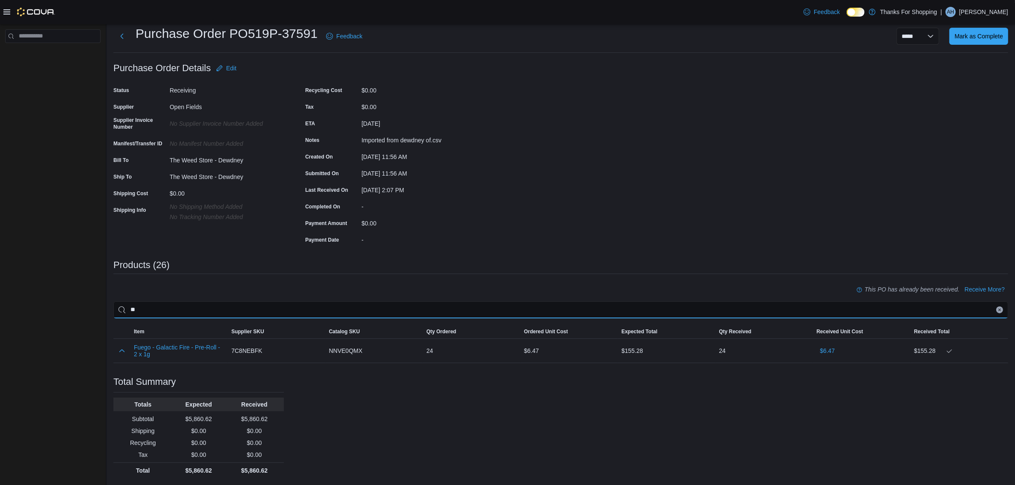
type input "*"
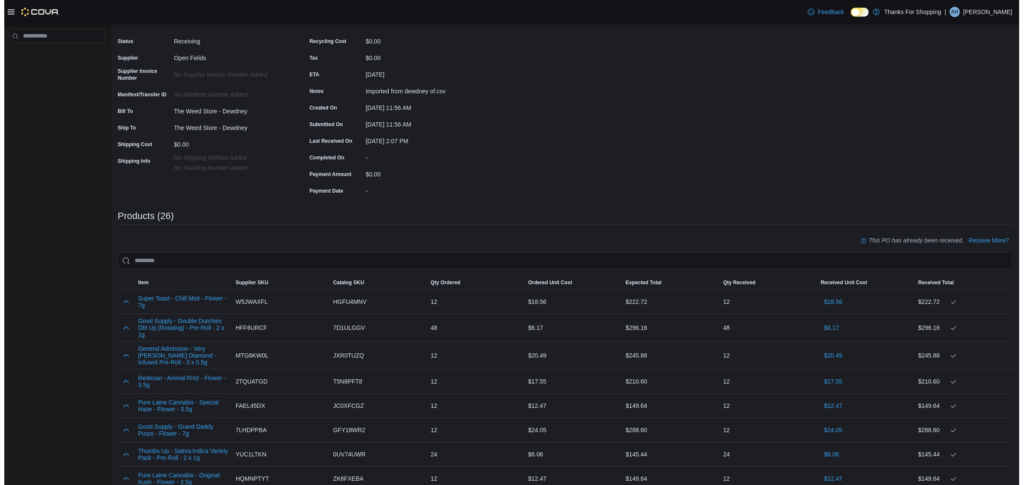
scroll to position [0, 0]
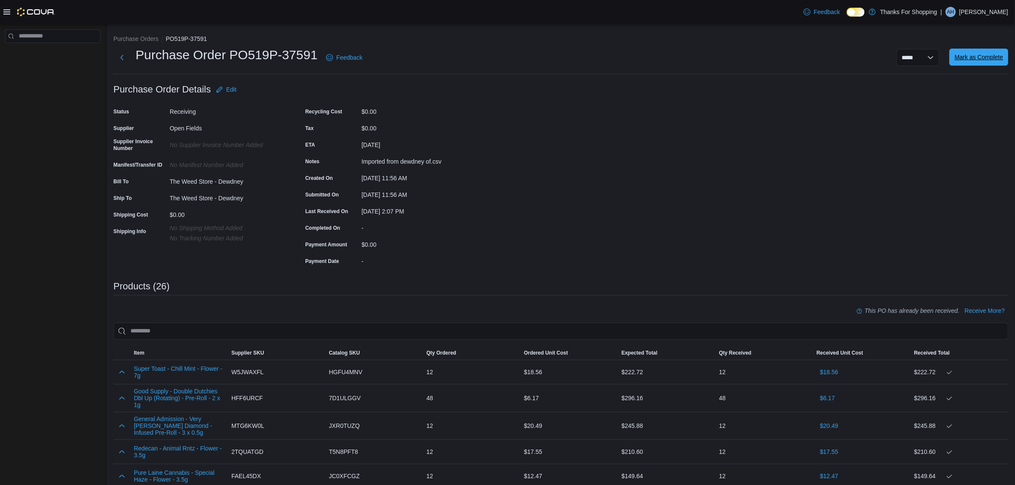
click at [964, 64] on span "Mark as Complete" at bounding box center [979, 57] width 49 height 17
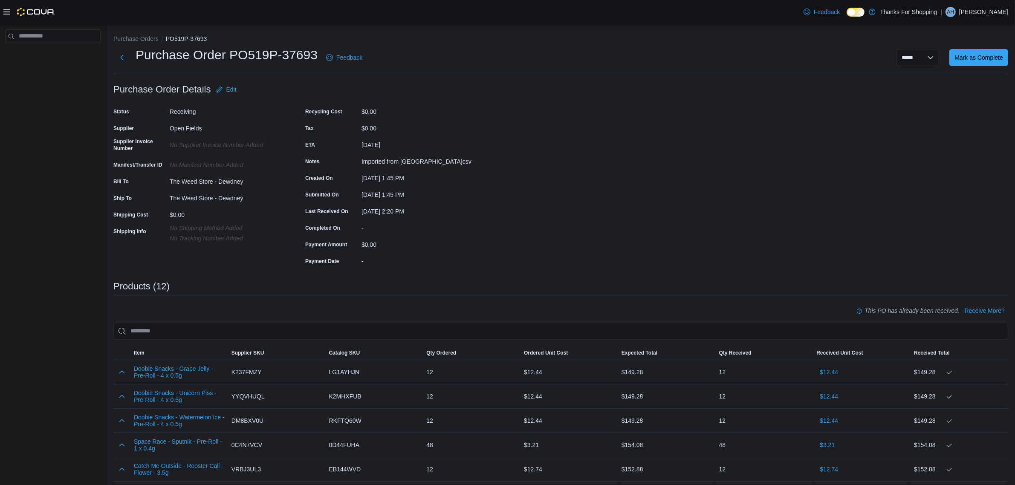
click at [979, 67] on div "**********" at bounding box center [560, 57] width 895 height 22
click at [979, 61] on span "Mark as Complete" at bounding box center [979, 57] width 49 height 9
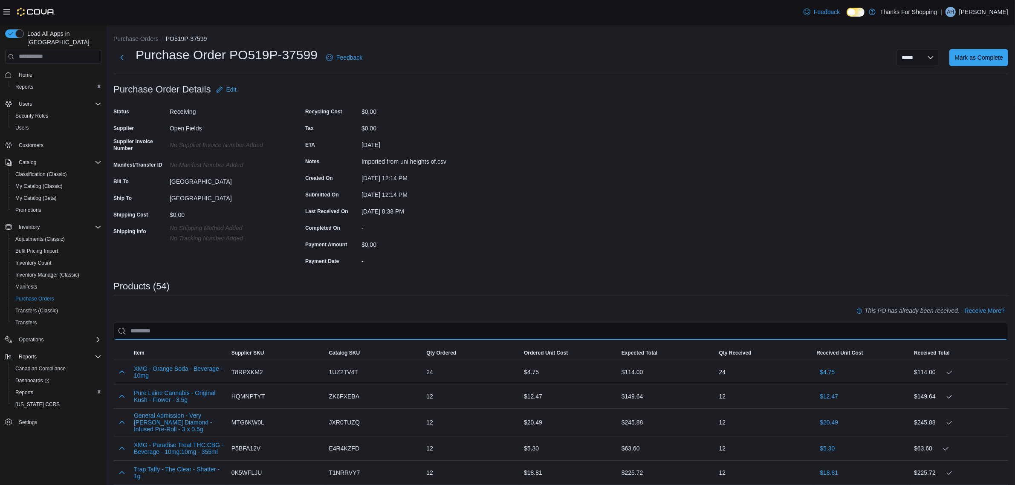
click at [239, 338] on input "search" at bounding box center [560, 331] width 895 height 17
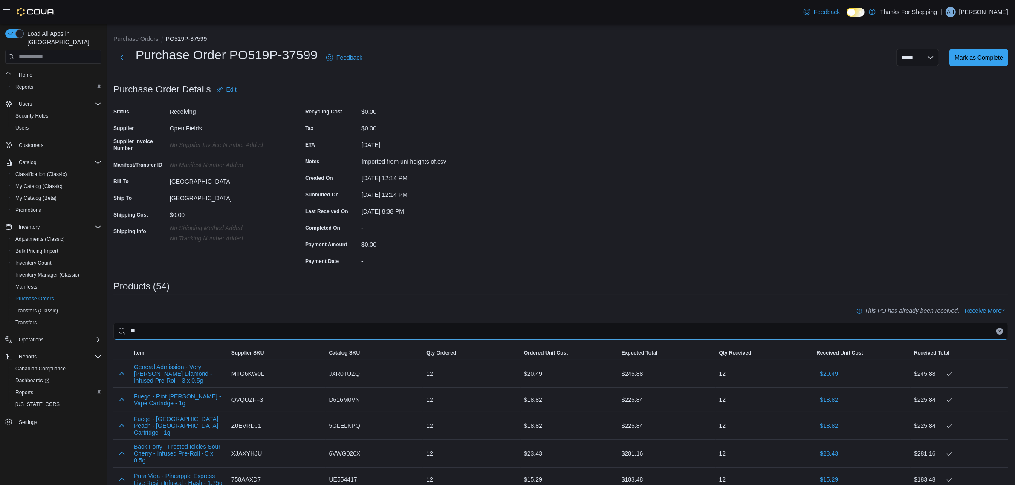
type input "*"
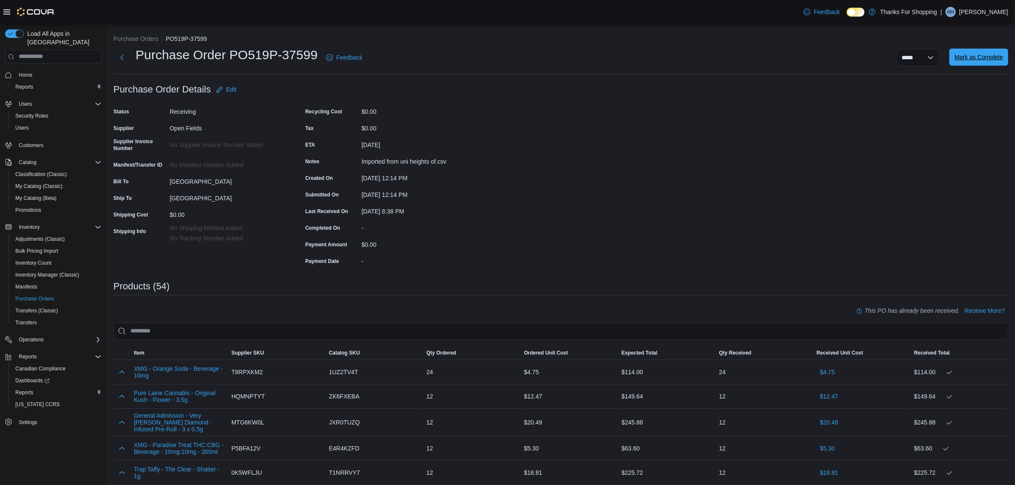
click at [978, 61] on span "Mark as Complete" at bounding box center [979, 57] width 49 height 9
drag, startPoint x: 1001, startPoint y: 56, endPoint x: 990, endPoint y: 64, distance: 12.8
click at [1001, 58] on span "Mark as Complete" at bounding box center [979, 57] width 49 height 9
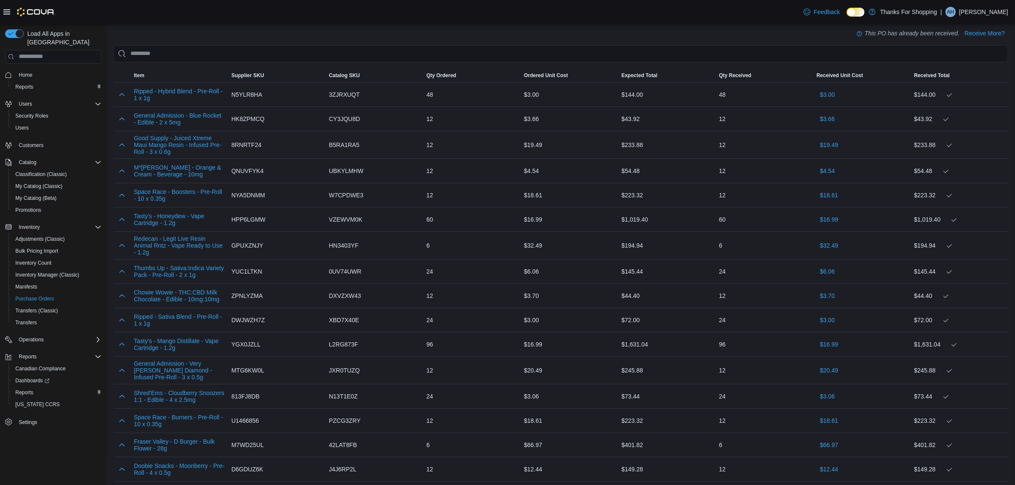
scroll to position [68, 0]
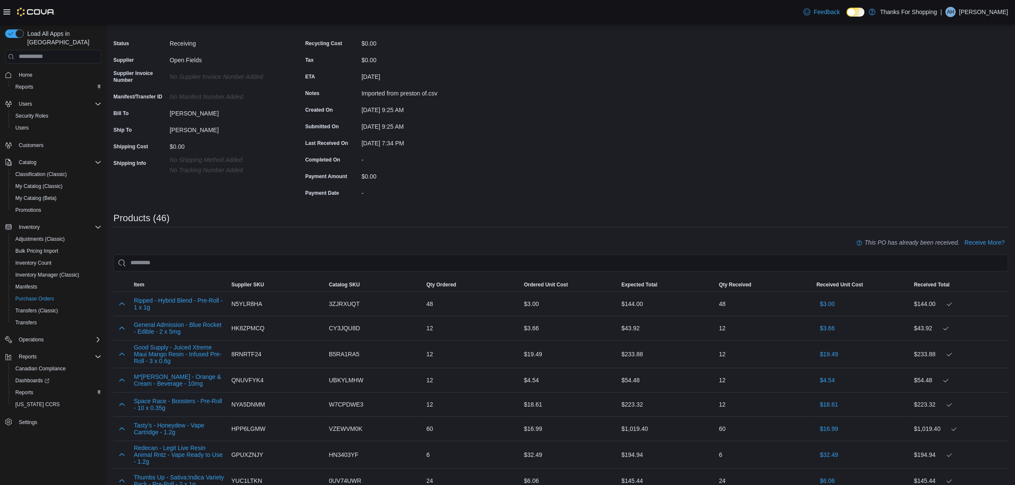
click at [176, 261] on input "search" at bounding box center [560, 263] width 895 height 17
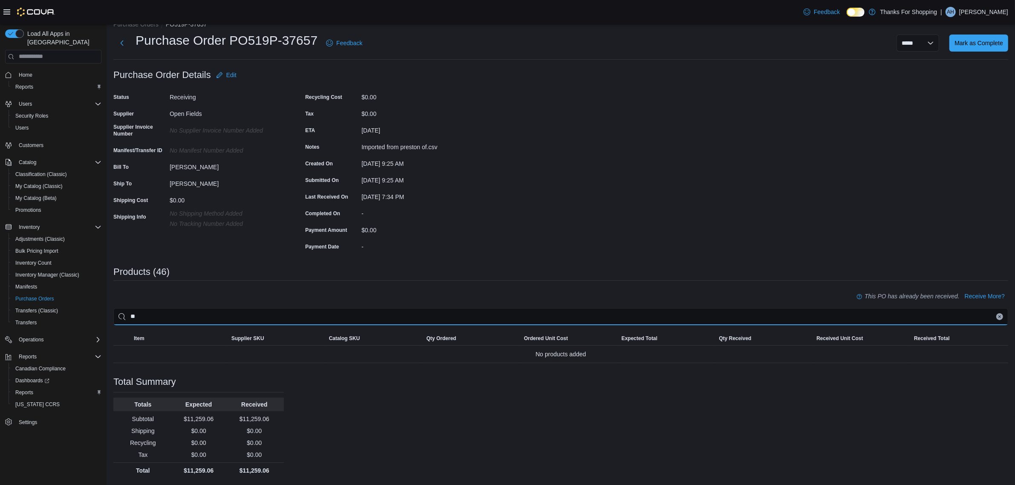
type input "*"
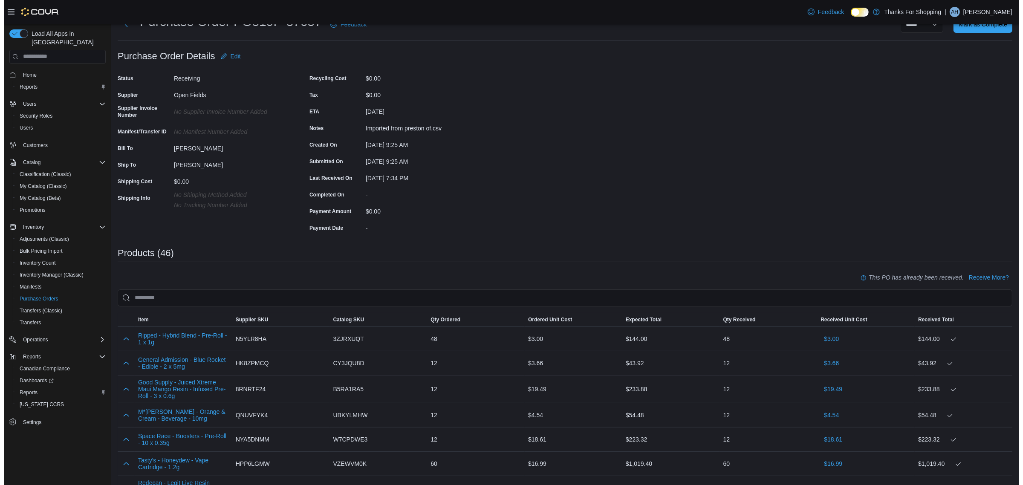
scroll to position [0, 0]
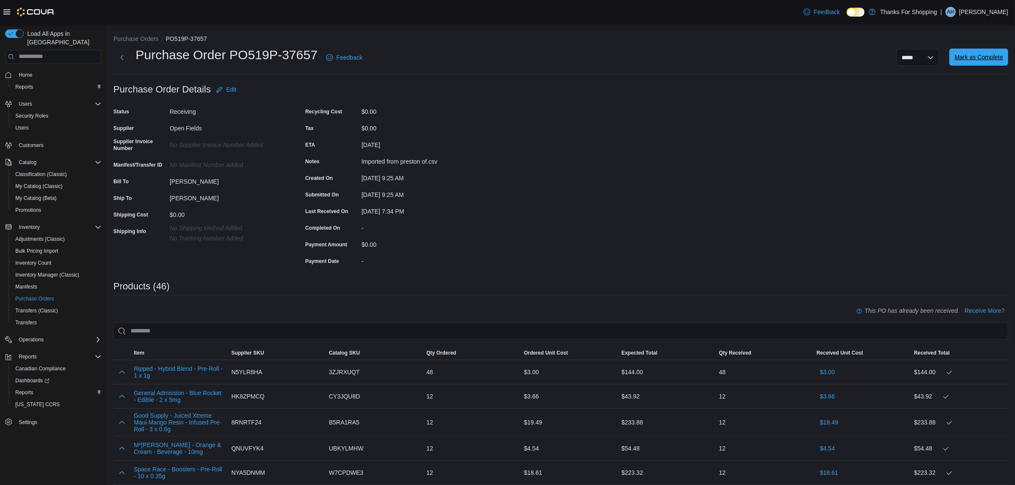
drag, startPoint x: 968, startPoint y: 64, endPoint x: 961, endPoint y: 61, distance: 8.0
click at [968, 64] on span "Mark as Complete" at bounding box center [979, 57] width 49 height 17
click at [985, 64] on span "Mark as Complete" at bounding box center [979, 57] width 49 height 17
